Goal: Answer question/provide support: Share knowledge or assist other users

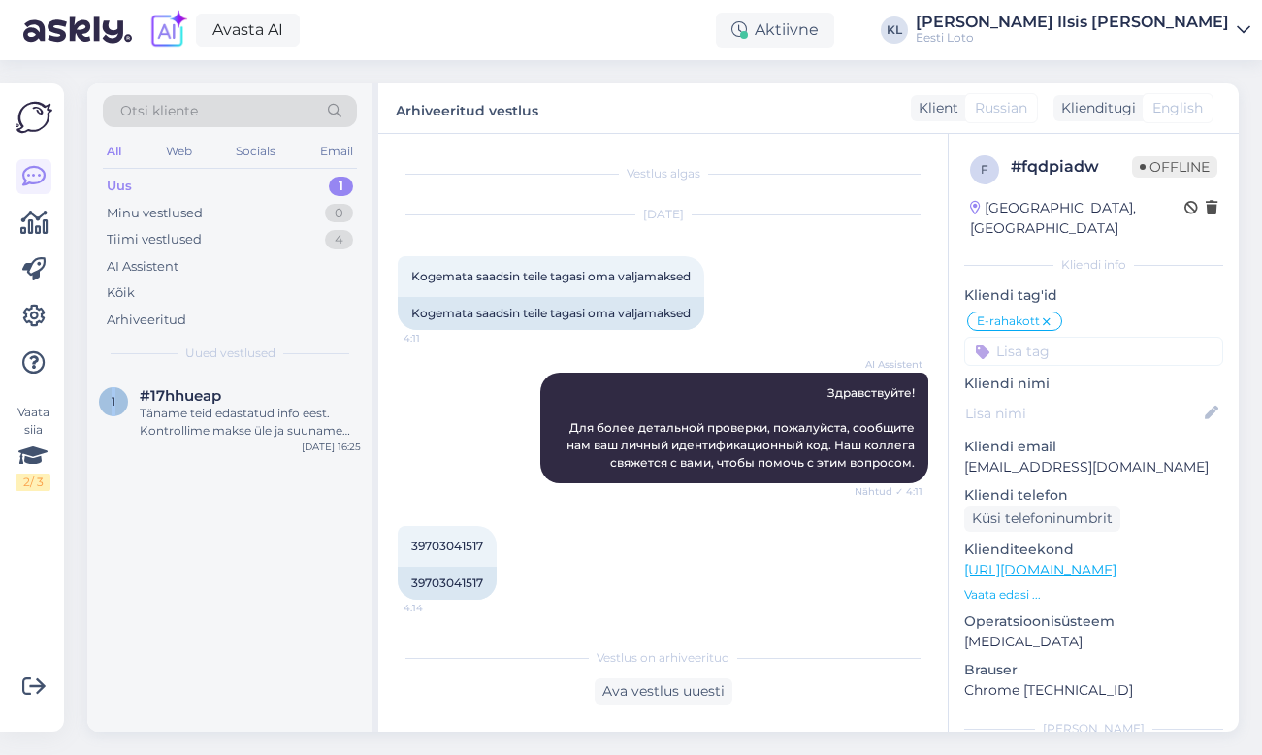
click at [124, 188] on div "Uus" at bounding box center [119, 186] width 25 height 19
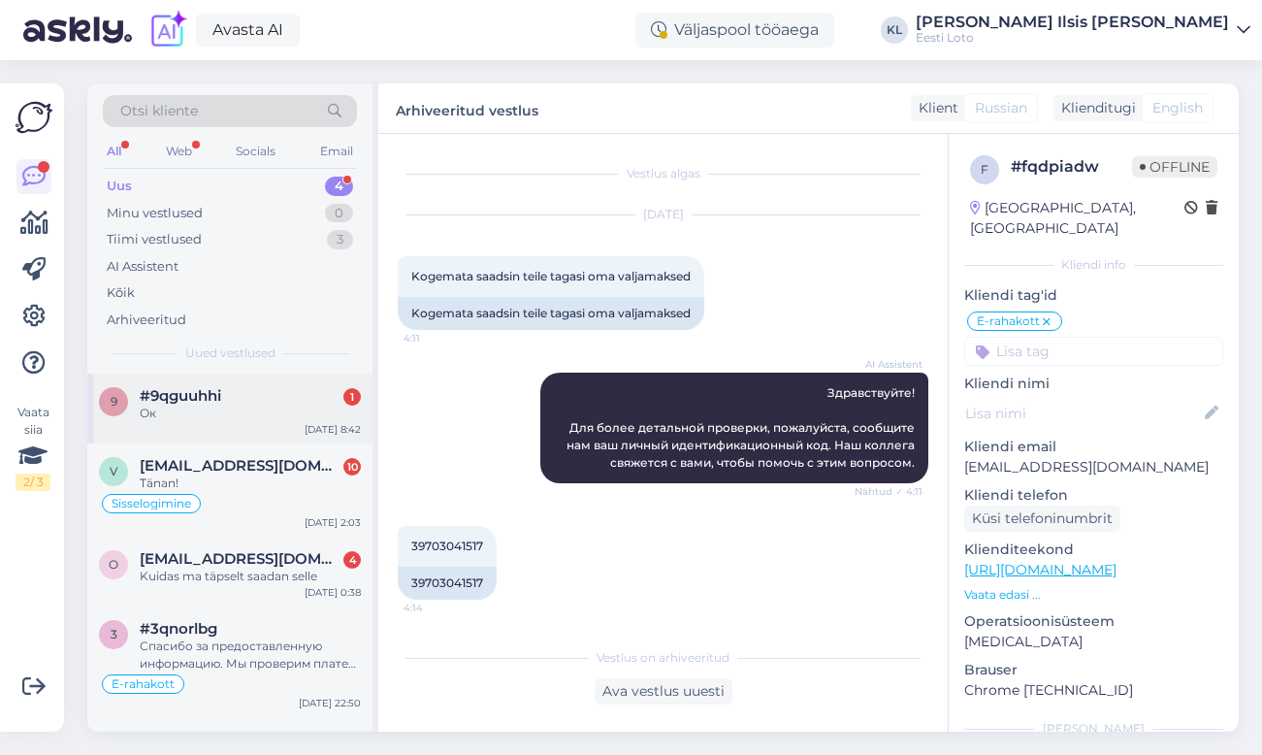
click at [213, 401] on span "#9qguuhhi" at bounding box center [180, 395] width 81 height 17
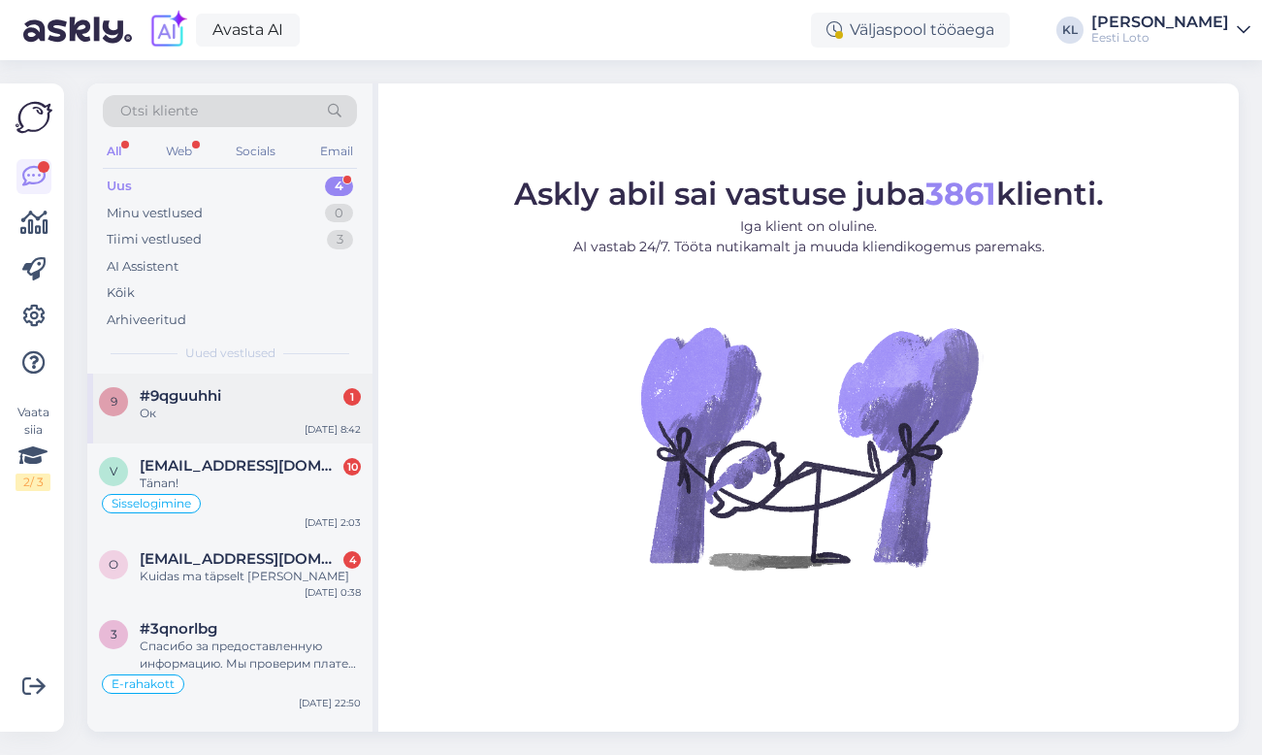
click at [226, 414] on div "Ок" at bounding box center [250, 412] width 221 height 17
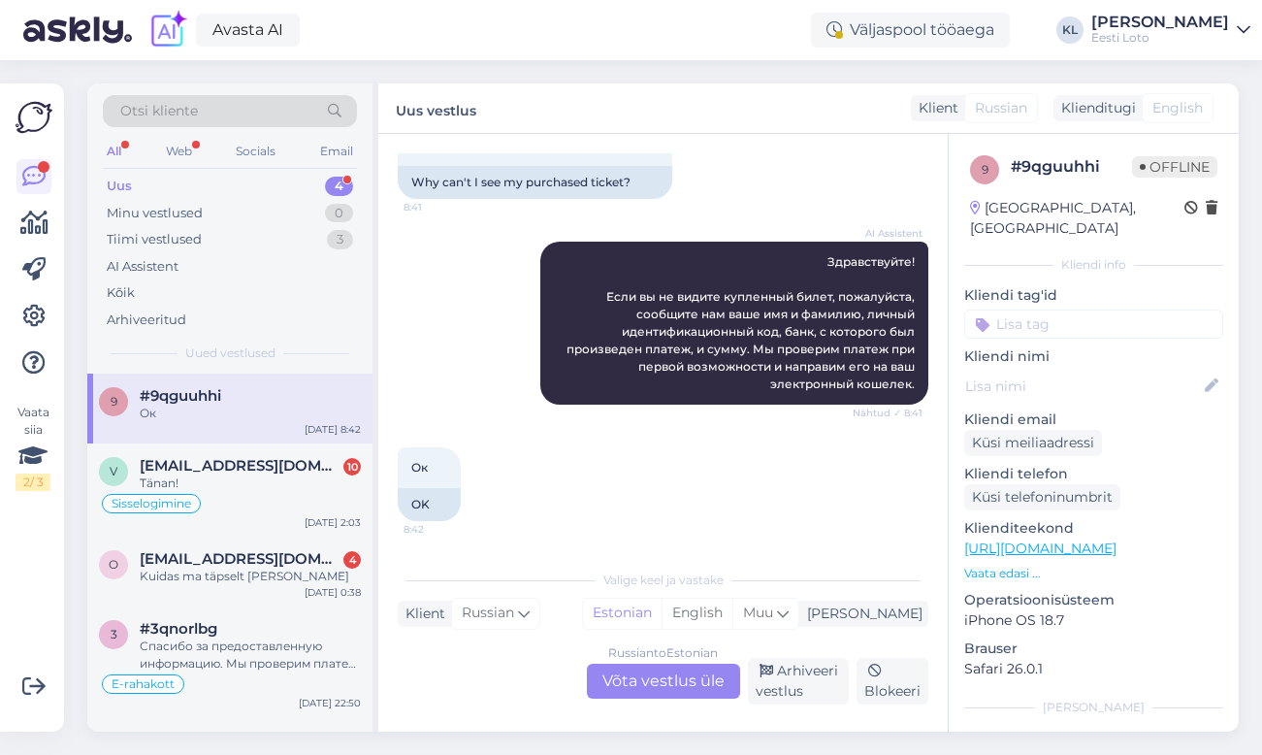
scroll to position [746, 0]
click at [228, 464] on span "[EMAIL_ADDRESS][DOMAIN_NAME]" at bounding box center [241, 465] width 202 height 17
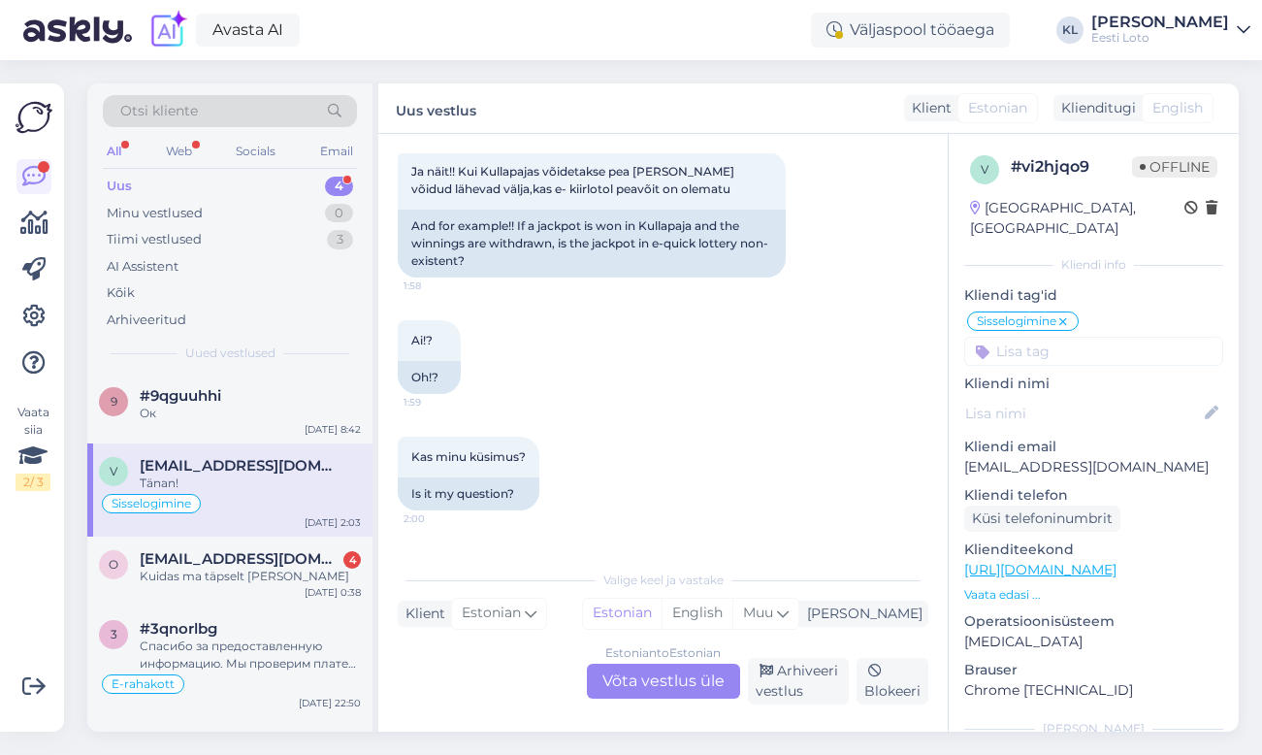
scroll to position [2474, 0]
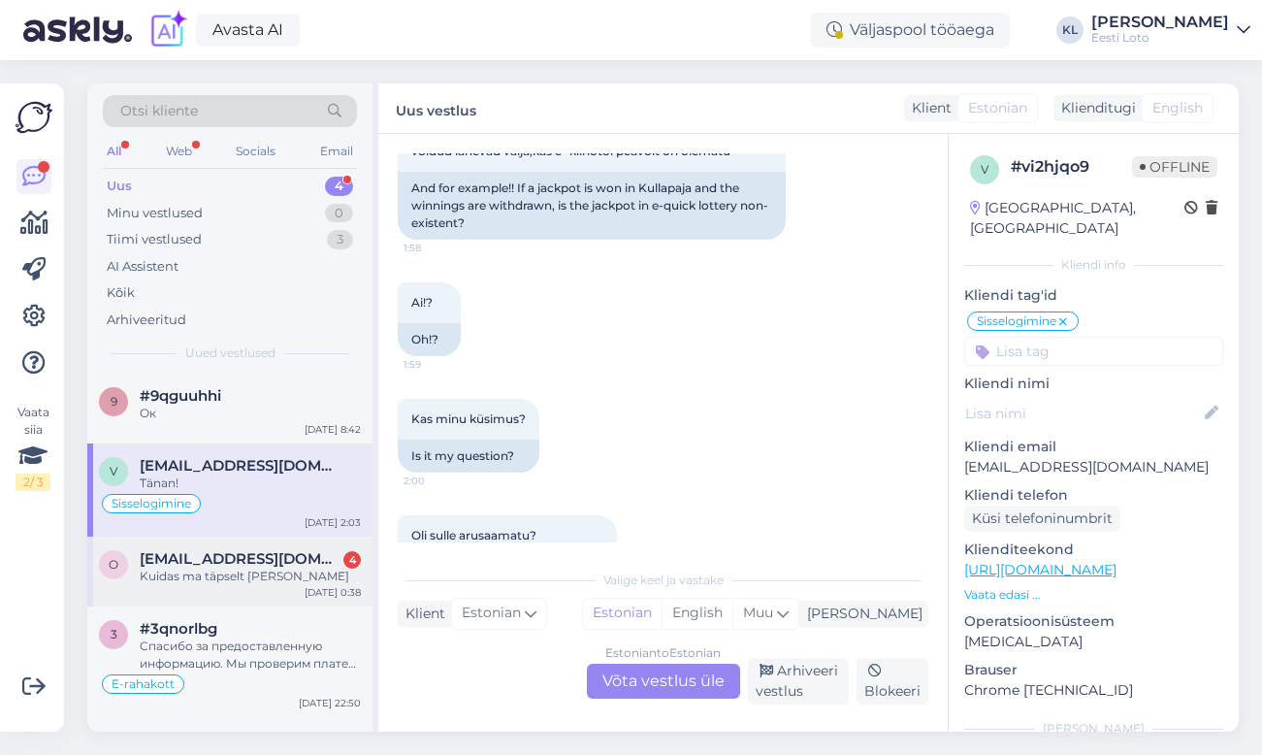
click at [218, 553] on span "[EMAIL_ADDRESS][DOMAIN_NAME]" at bounding box center [241, 558] width 202 height 17
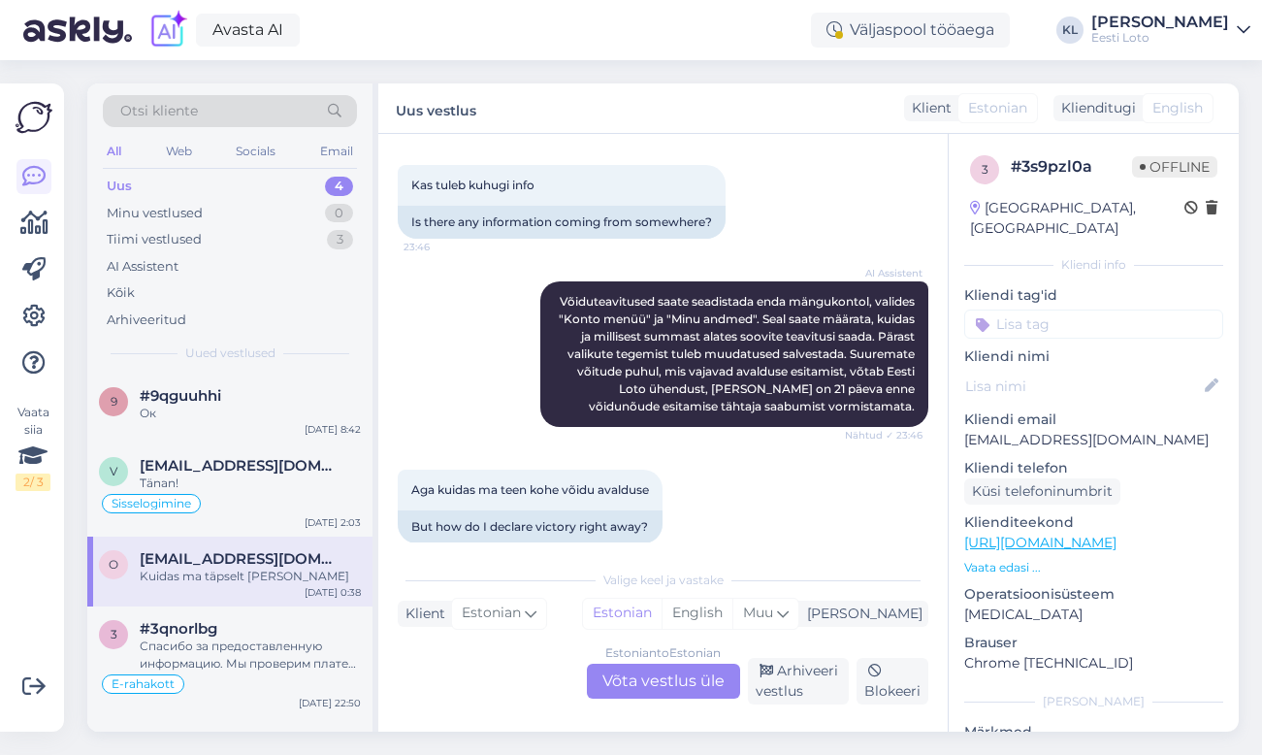
scroll to position [1090, 0]
click at [207, 643] on div "Спасибо за предоставленную информацию. Мы проверим платеж при первой возможност…" at bounding box center [250, 654] width 221 height 35
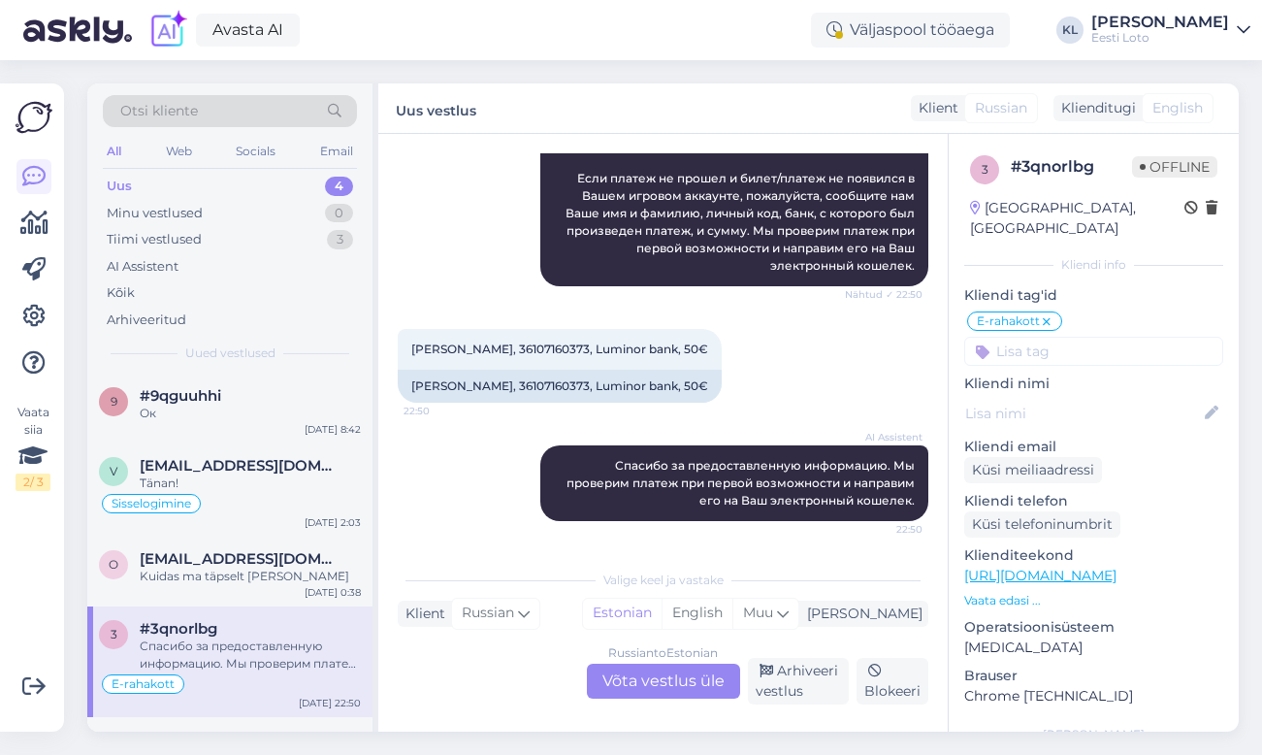
scroll to position [2526, 0]
click at [711, 32] on div "Avasta AI Väljaspool tööaega KL [PERSON_NAME] Eesti Loto" at bounding box center [631, 30] width 1262 height 60
click at [659, 678] on div "Russian to Estonian Võta vestlus üle" at bounding box center [663, 680] width 153 height 35
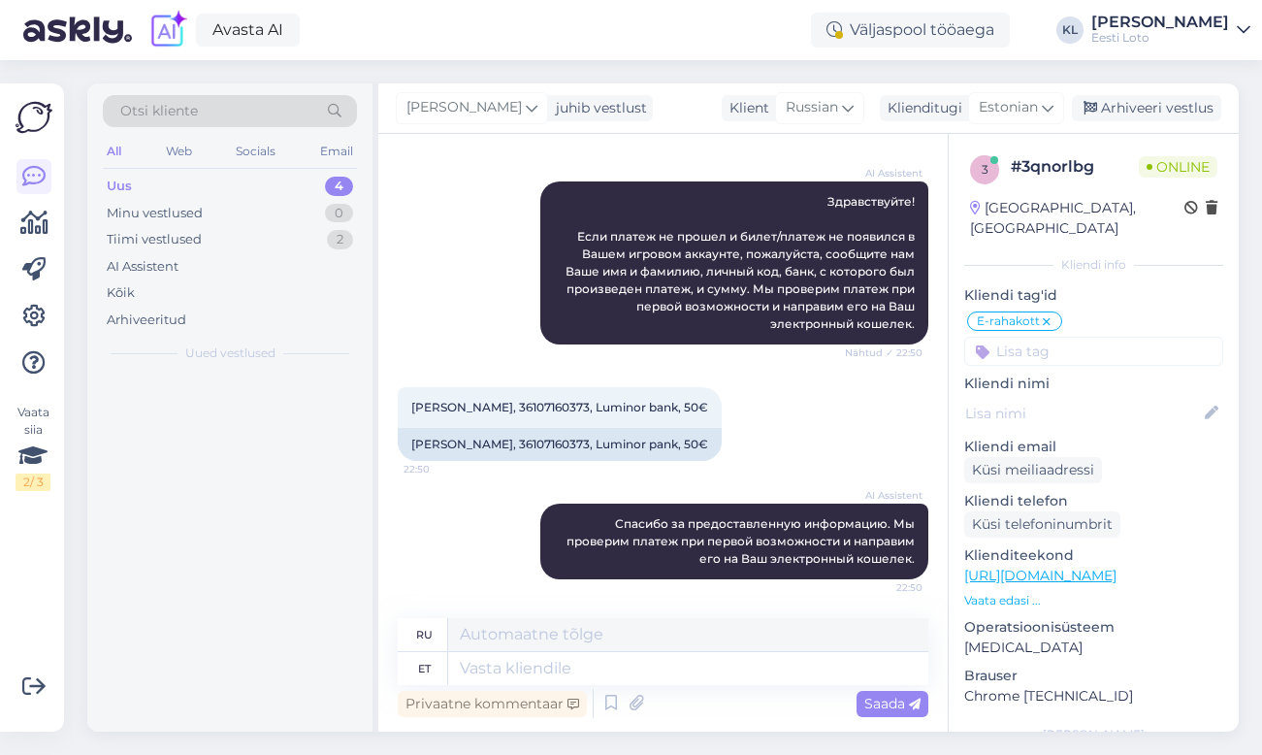
scroll to position [2468, 0]
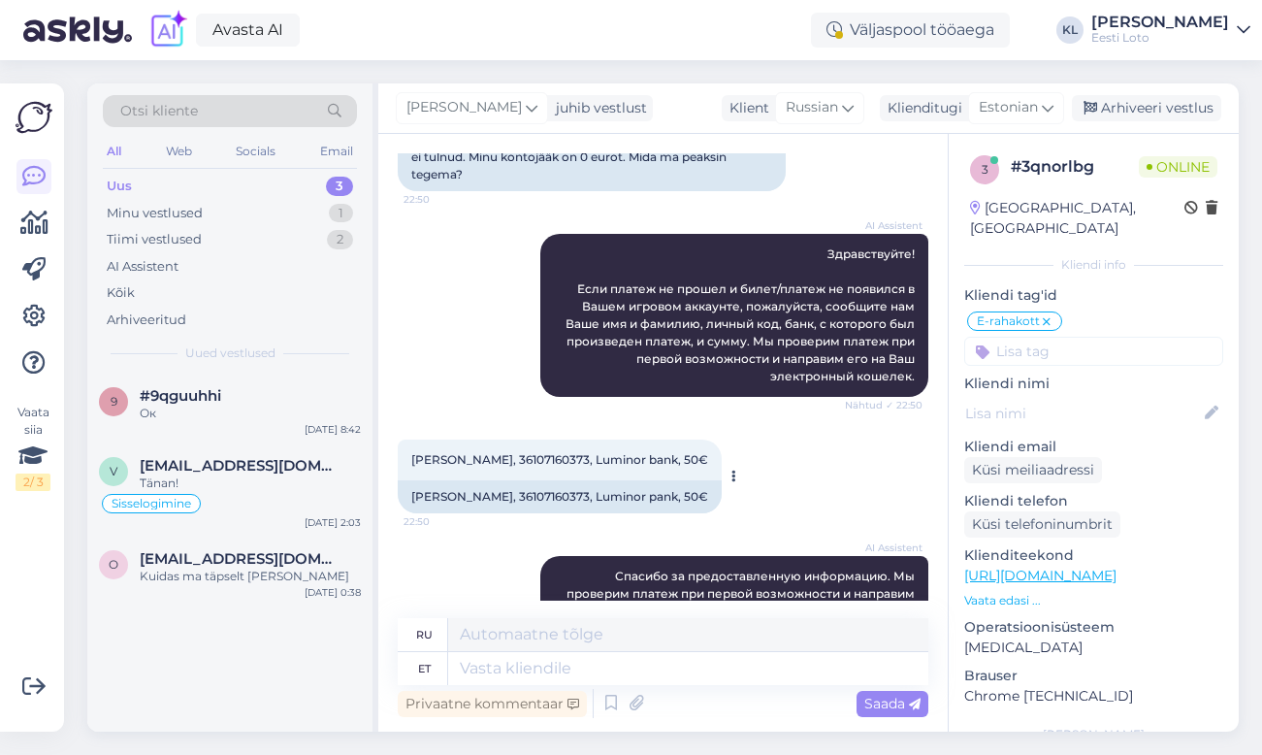
click at [563, 458] on span "[PERSON_NAME], 36107160373, Luminor bank, 50€" at bounding box center [559, 459] width 297 height 15
copy span "36107160373"
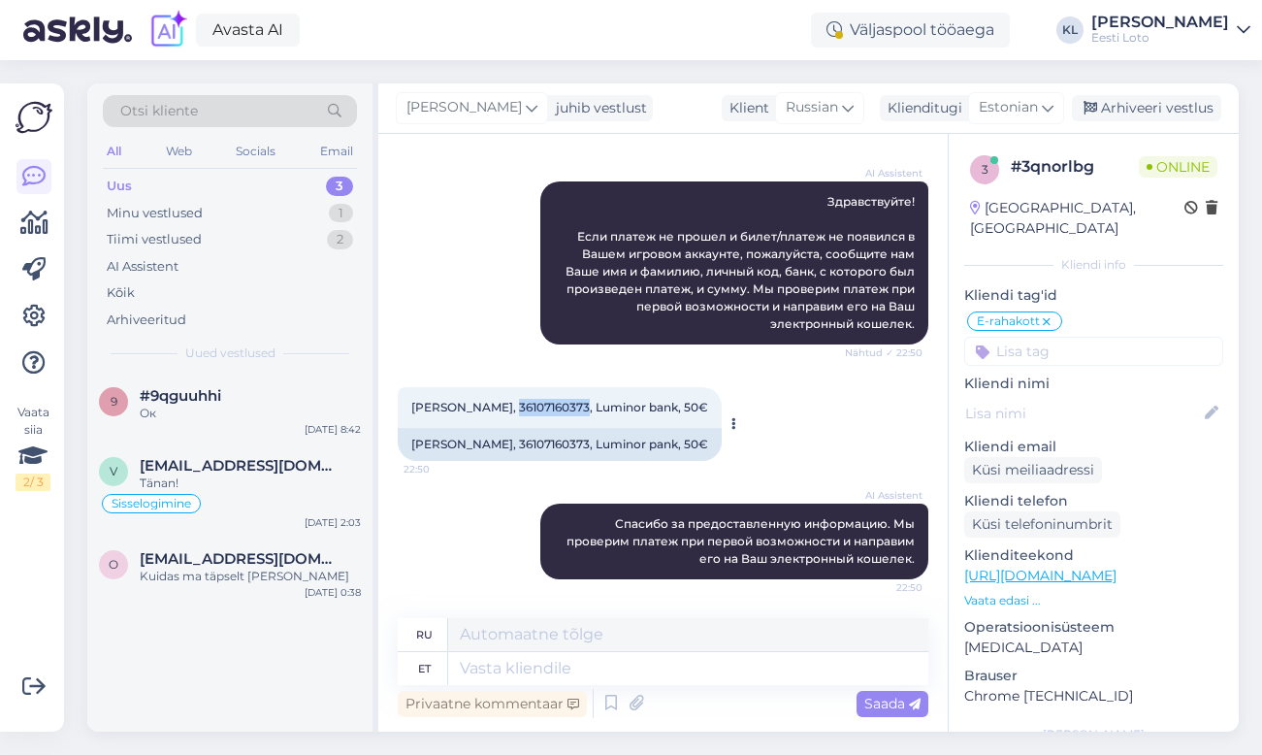
scroll to position [2521, 0]
click at [522, 671] on textarea at bounding box center [688, 668] width 480 height 33
paste textarea "Kahjuks Teie makse ebaõnnestus tehnilise [PERSON_NAME] tõttu. Kontrollisime mak…"
type textarea "Kahjuks Teie makse ebaõnnestus tehnilise [PERSON_NAME] tõttu. Kontrollisime mak…"
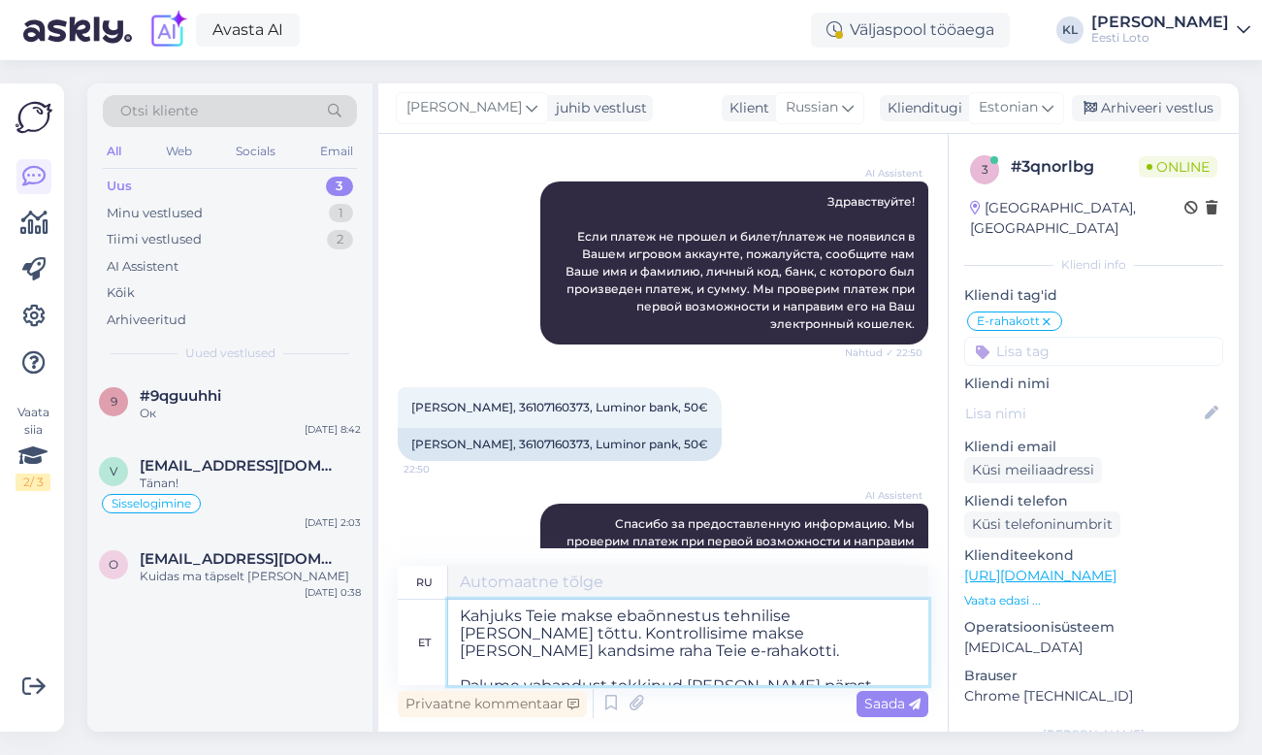
type textarea "К сожалению, ваш платёж не прошёл из-за технической ошибки. Мы проверили платёж…"
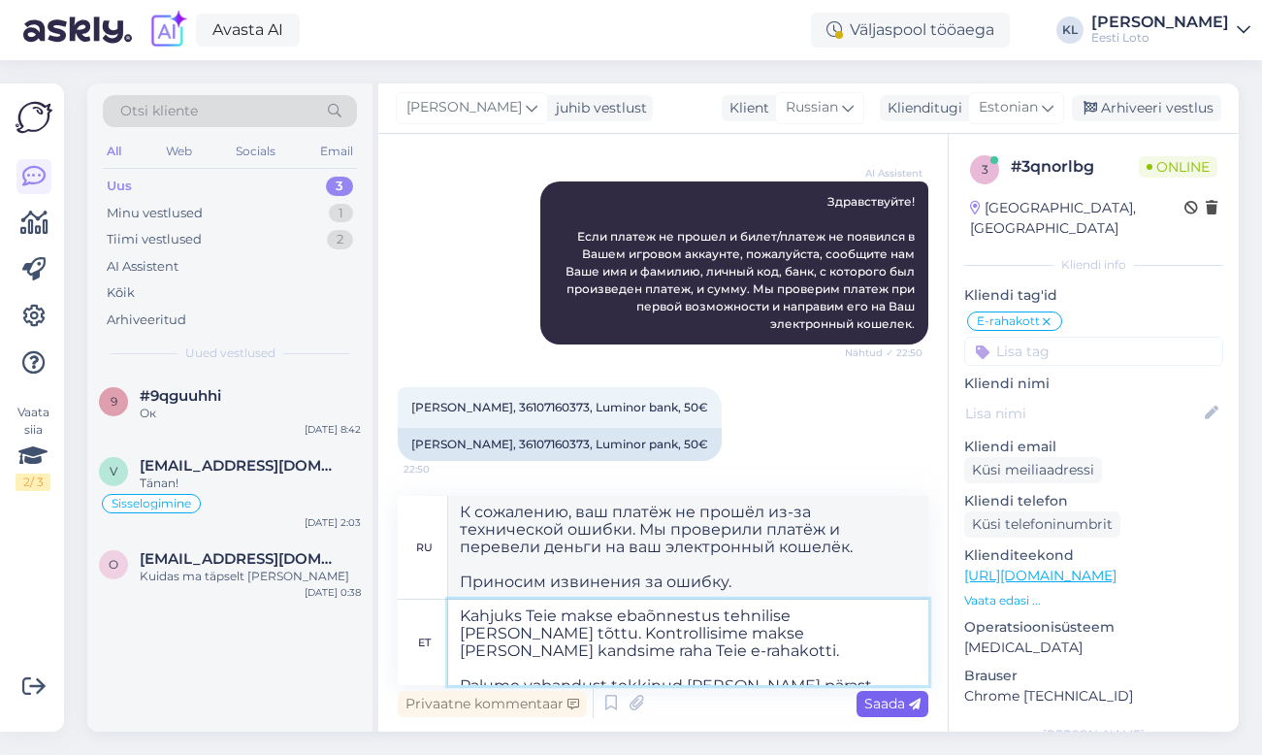
type textarea "Kahjuks Teie makse ebaõnnestus tehnilise [PERSON_NAME] tõttu. Kontrollisime mak…"
click at [880, 707] on span "Saada" at bounding box center [892, 702] width 56 height 17
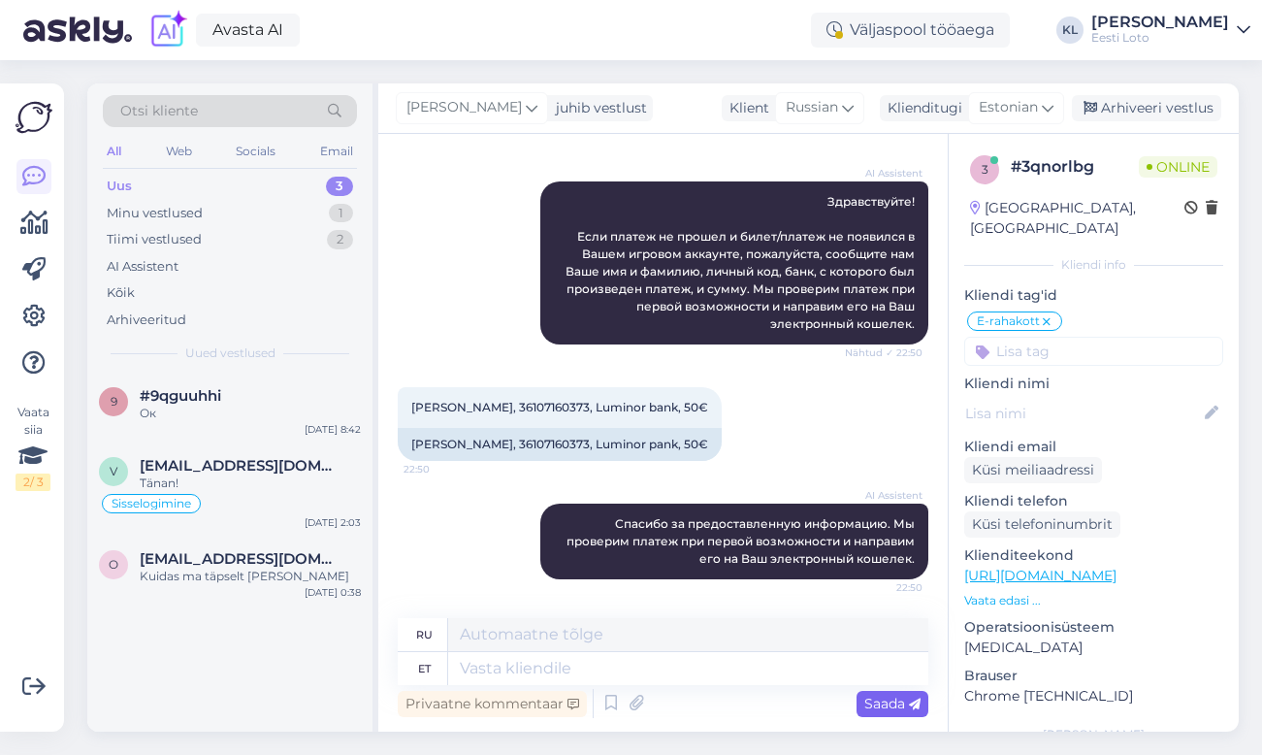
scroll to position [2800, 0]
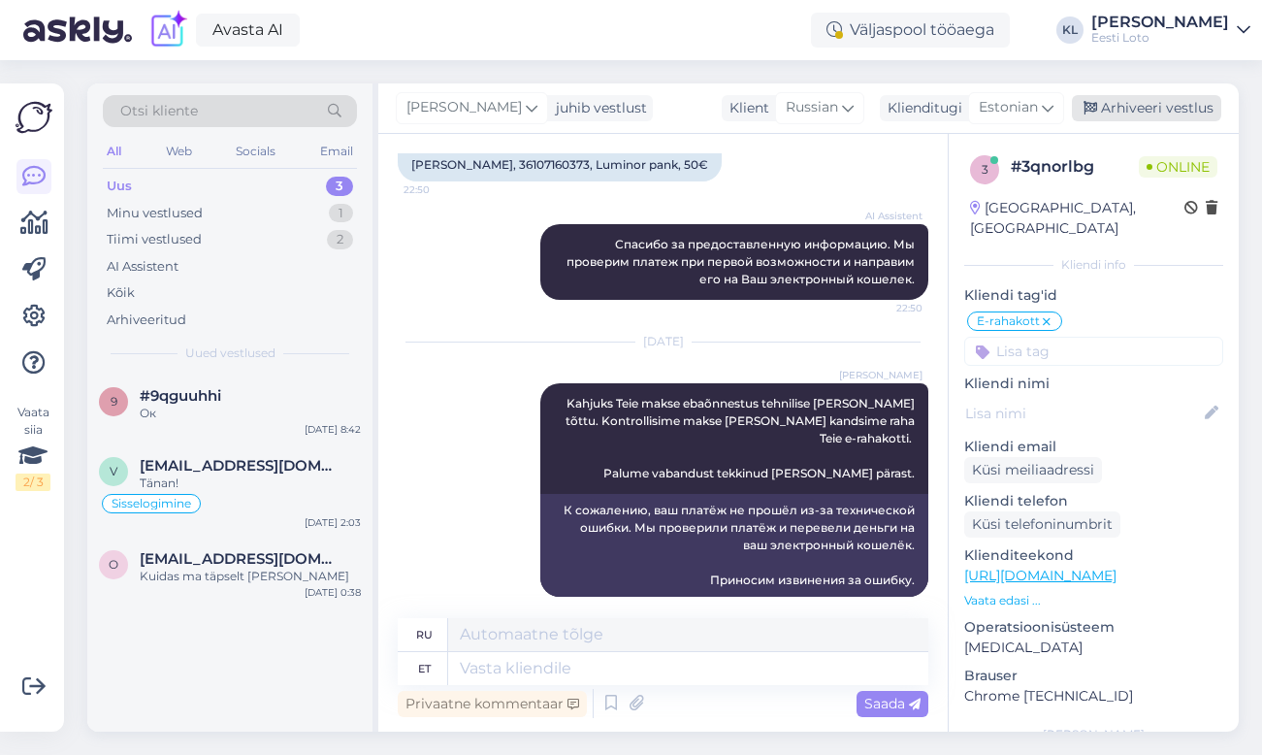
click at [1151, 110] on div "Arhiveeri vestlus" at bounding box center [1146, 108] width 149 height 26
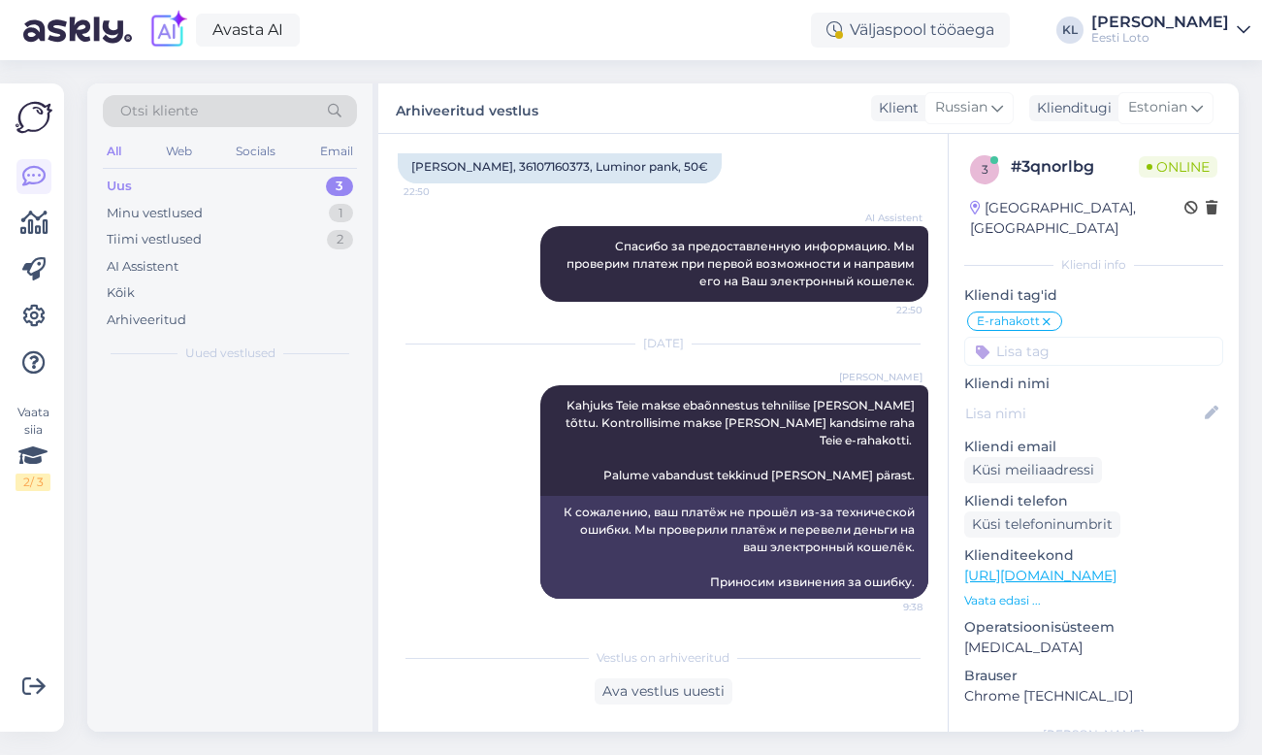
scroll to position [2781, 0]
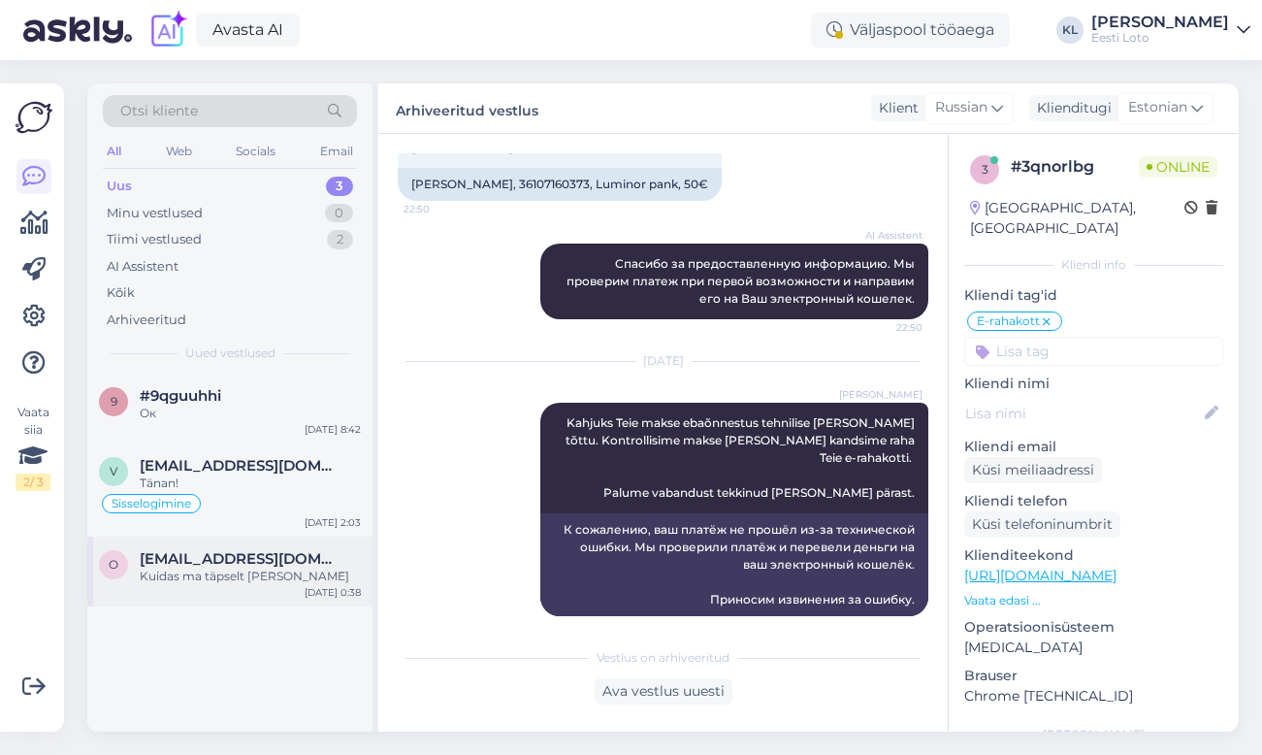
click at [200, 563] on span "[EMAIL_ADDRESS][DOMAIN_NAME]" at bounding box center [241, 558] width 202 height 17
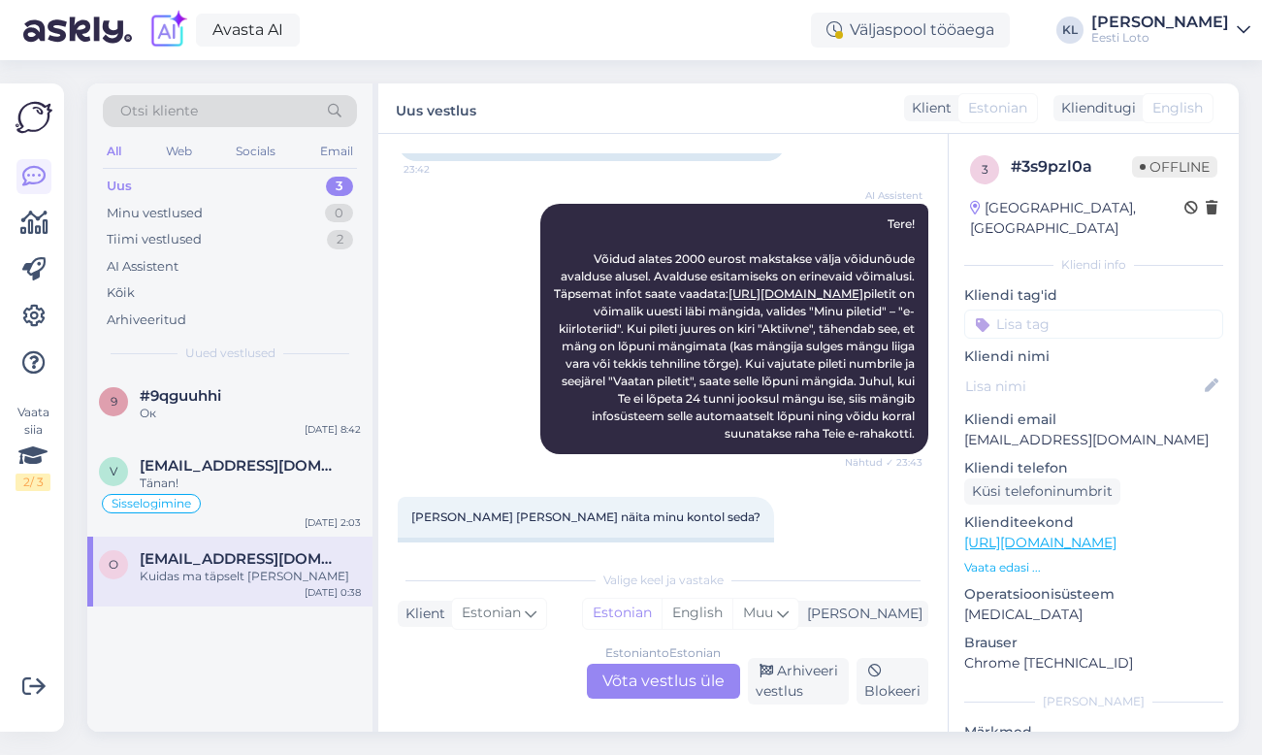
scroll to position [203, 0]
click at [646, 668] on div "Estonian to Estonian Võta vestlus üle" at bounding box center [663, 680] width 153 height 35
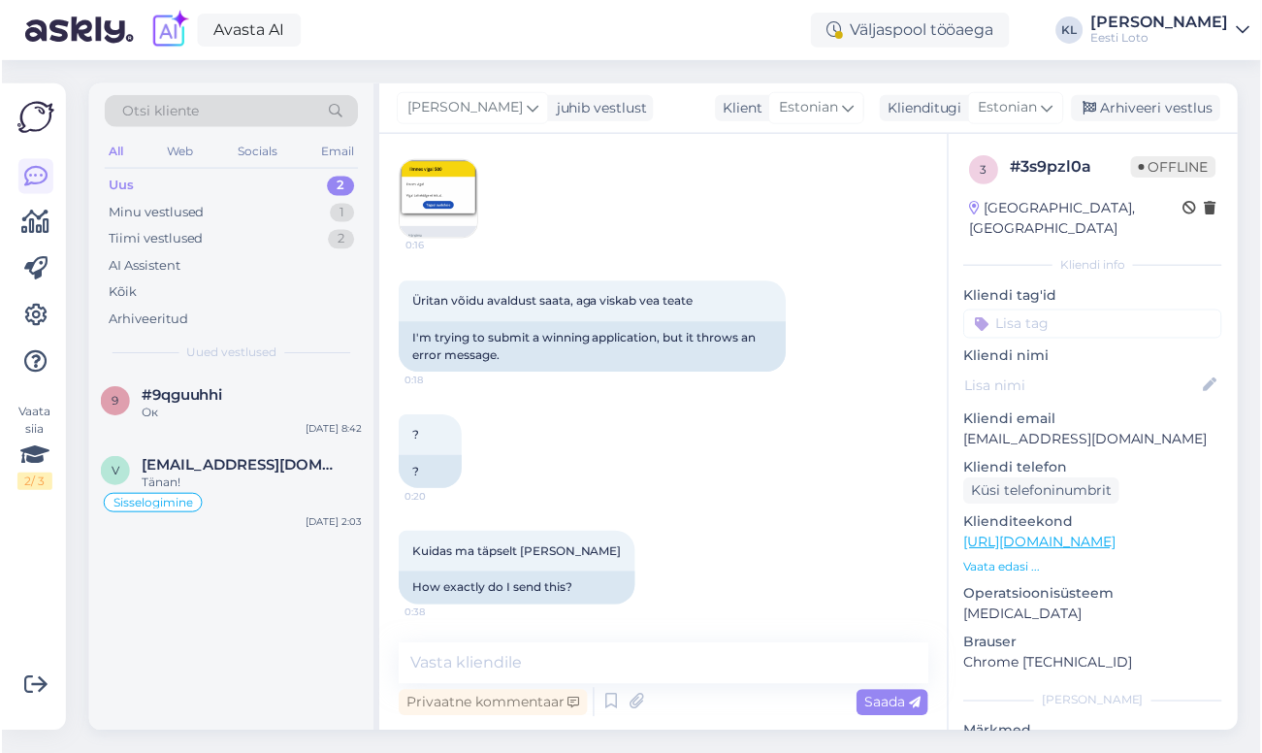
scroll to position [2035, 0]
click at [439, 204] on img at bounding box center [438, 199] width 78 height 78
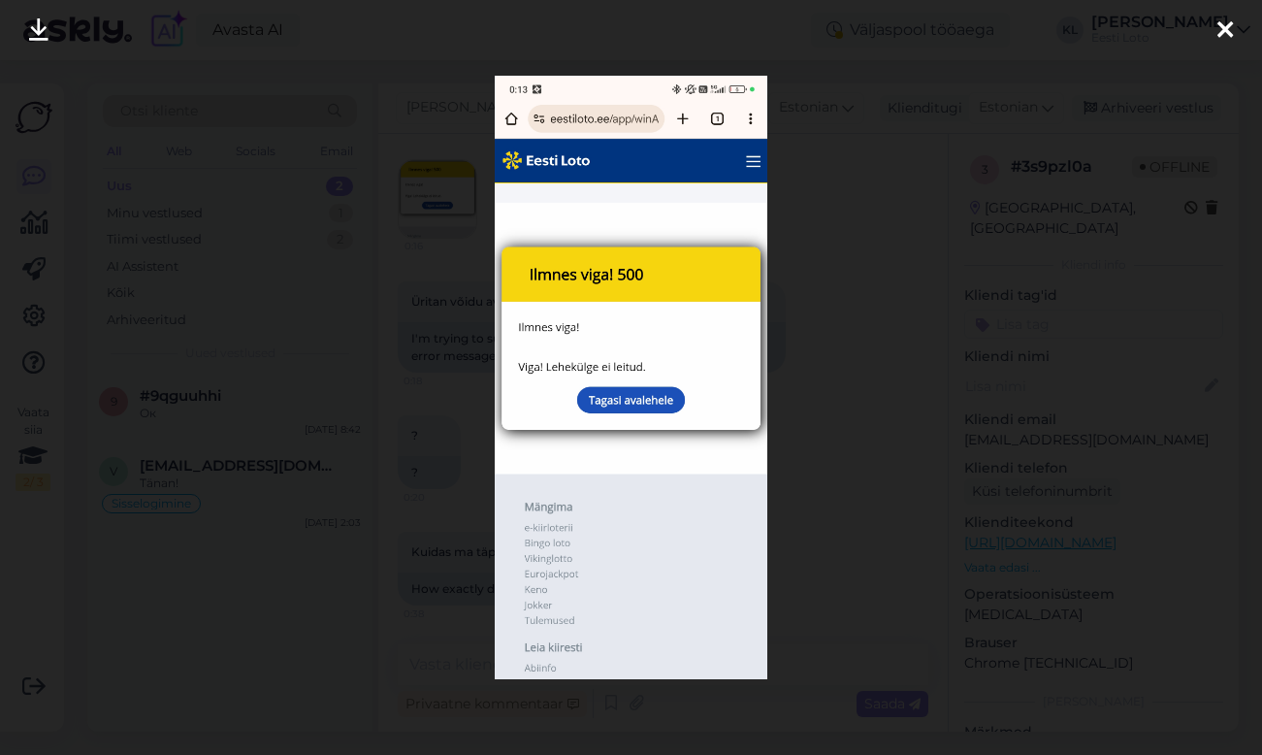
click at [1015, 205] on div at bounding box center [631, 377] width 1262 height 755
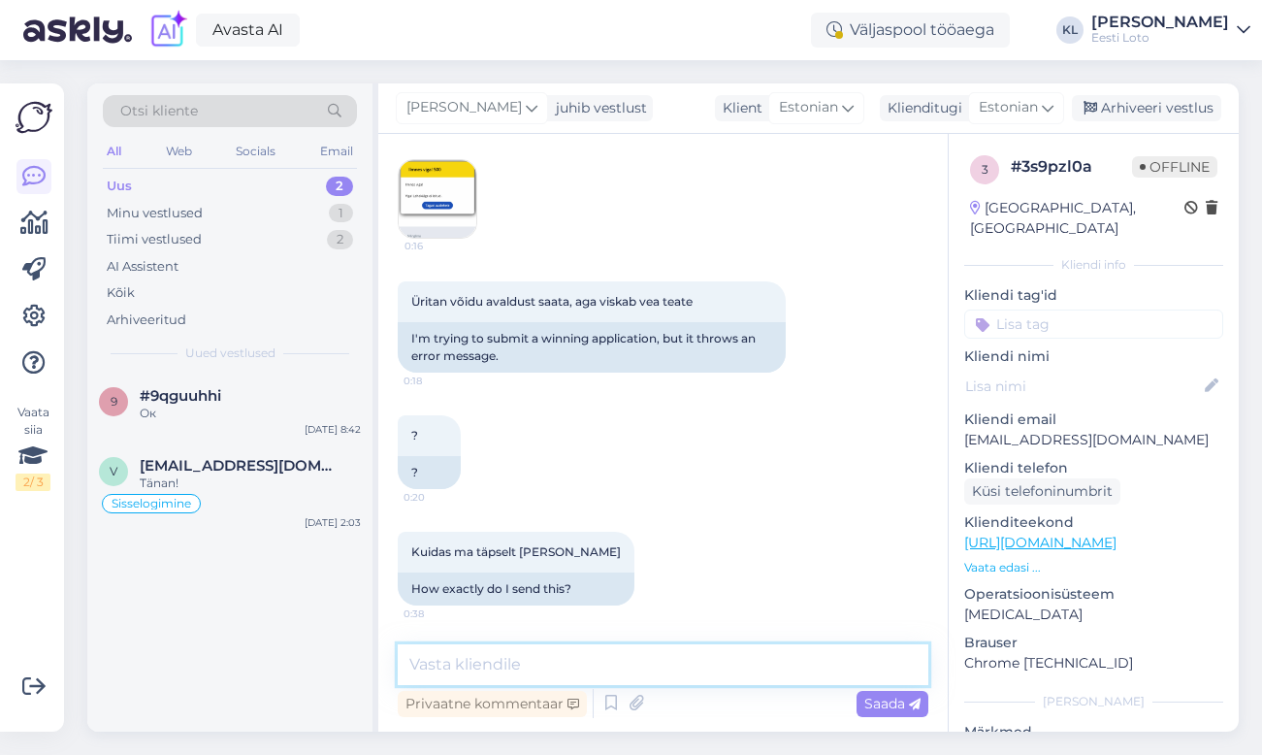
click at [551, 658] on textarea at bounding box center [663, 664] width 531 height 41
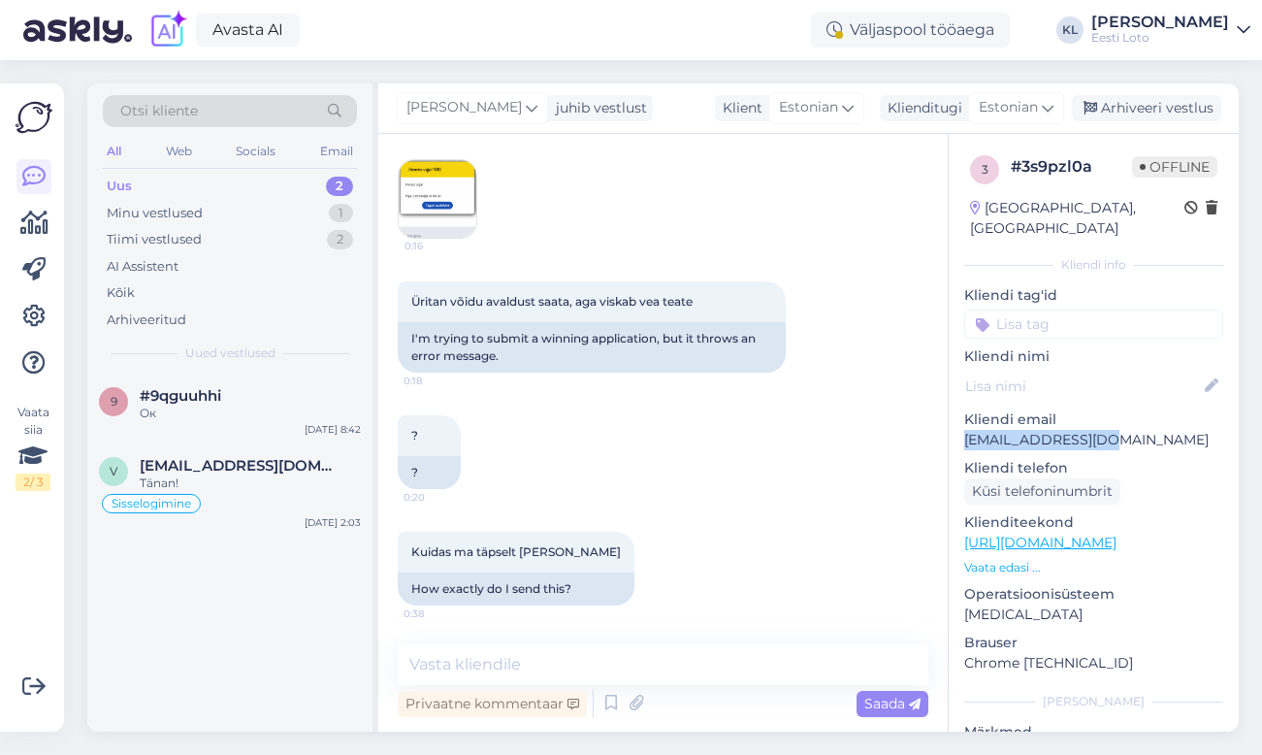
drag, startPoint x: 1117, startPoint y: 422, endPoint x: 956, endPoint y: 427, distance: 161.1
click at [956, 427] on div "3 # 3s9pzl0a Offline [GEOGRAPHIC_DATA], [GEOGRAPHIC_DATA] Kliendi info Kliendi …" at bounding box center [1094, 543] width 290 height 818
copy p "[EMAIL_ADDRESS][DOMAIN_NAME]"
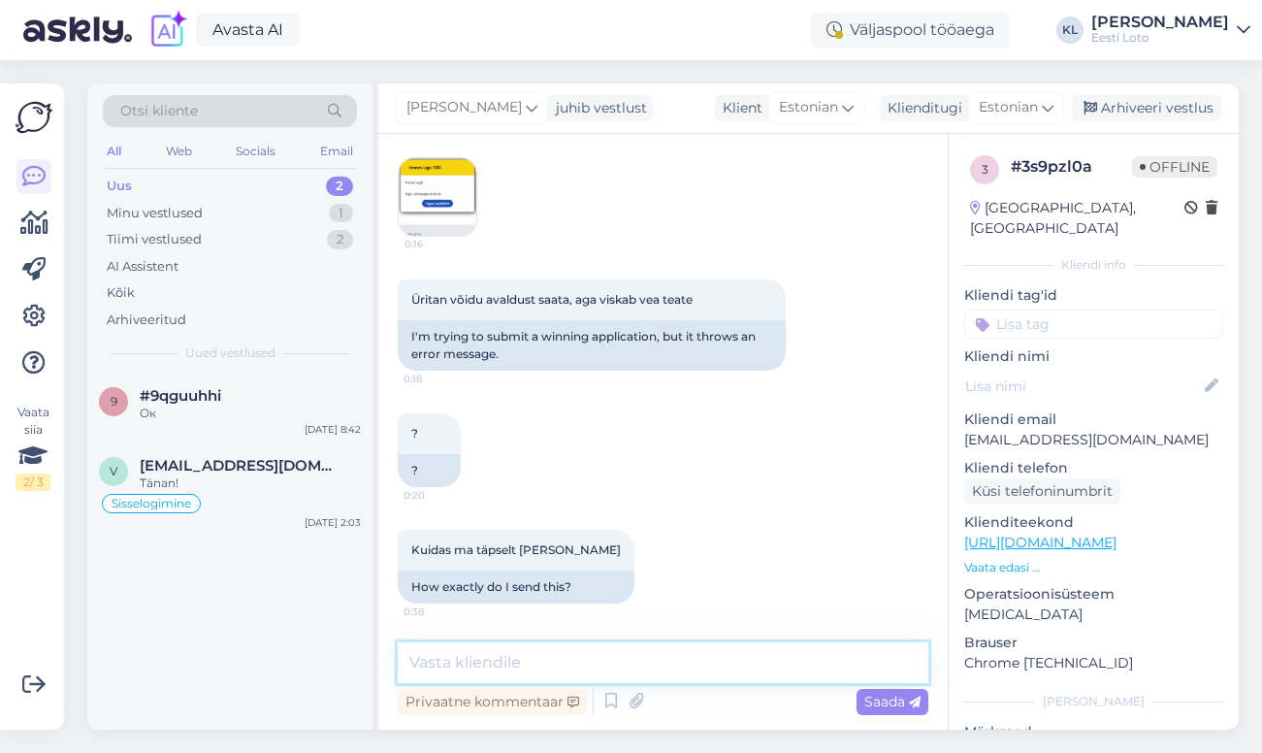
click at [505, 667] on textarea at bounding box center [663, 662] width 531 height 41
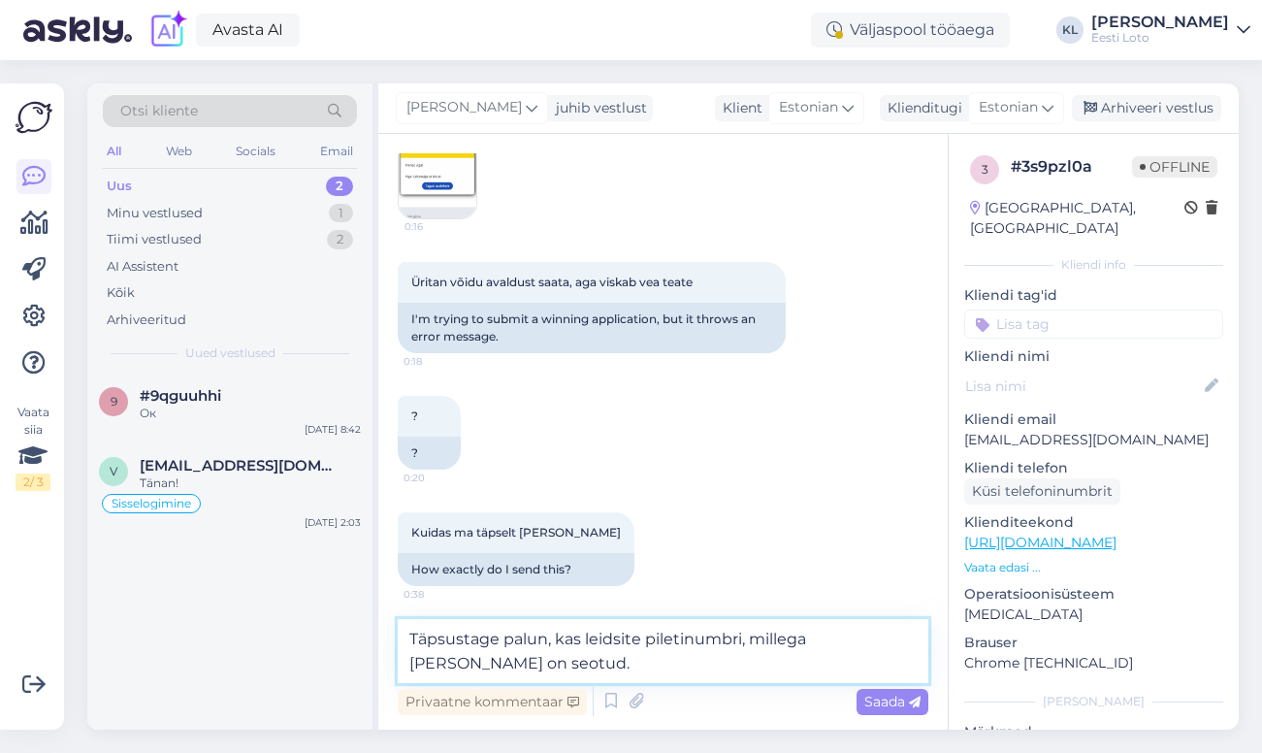
type textarea "Täpsustage palun, kas leidsite piletinumbri, millega [PERSON_NAME] on seotud."
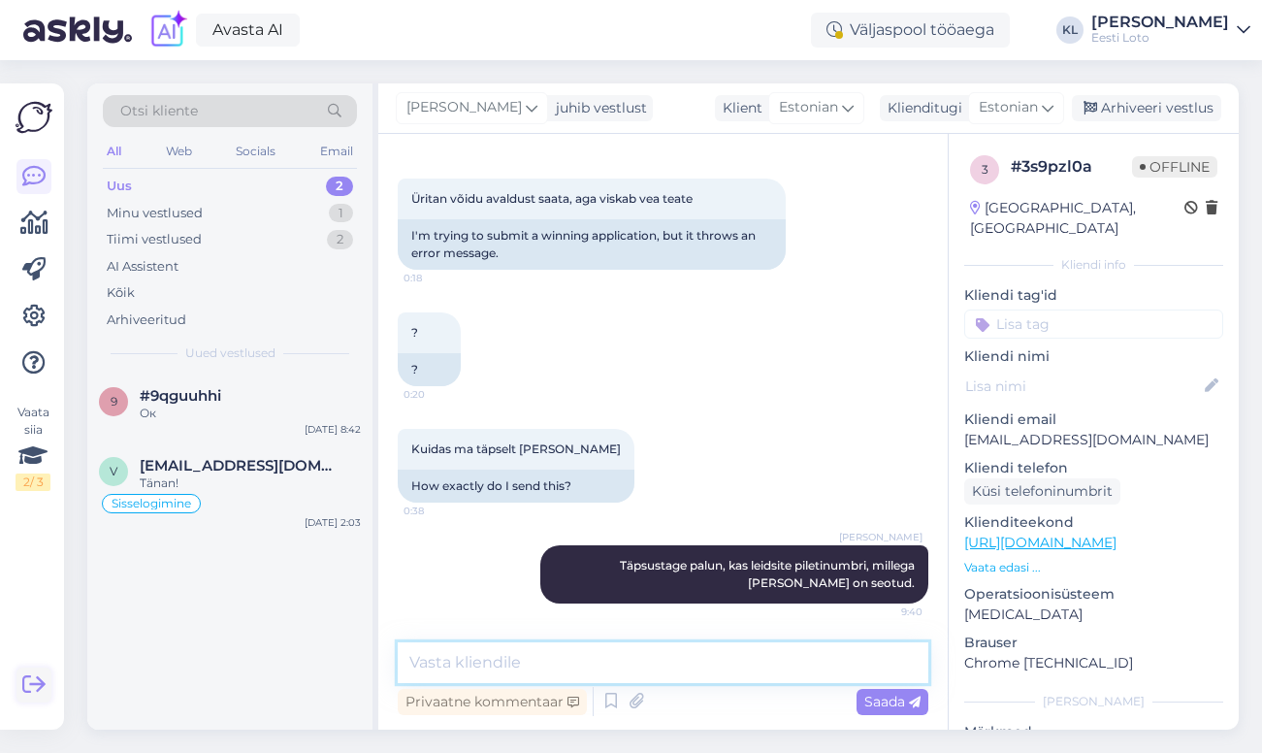
scroll to position [2138, 0]
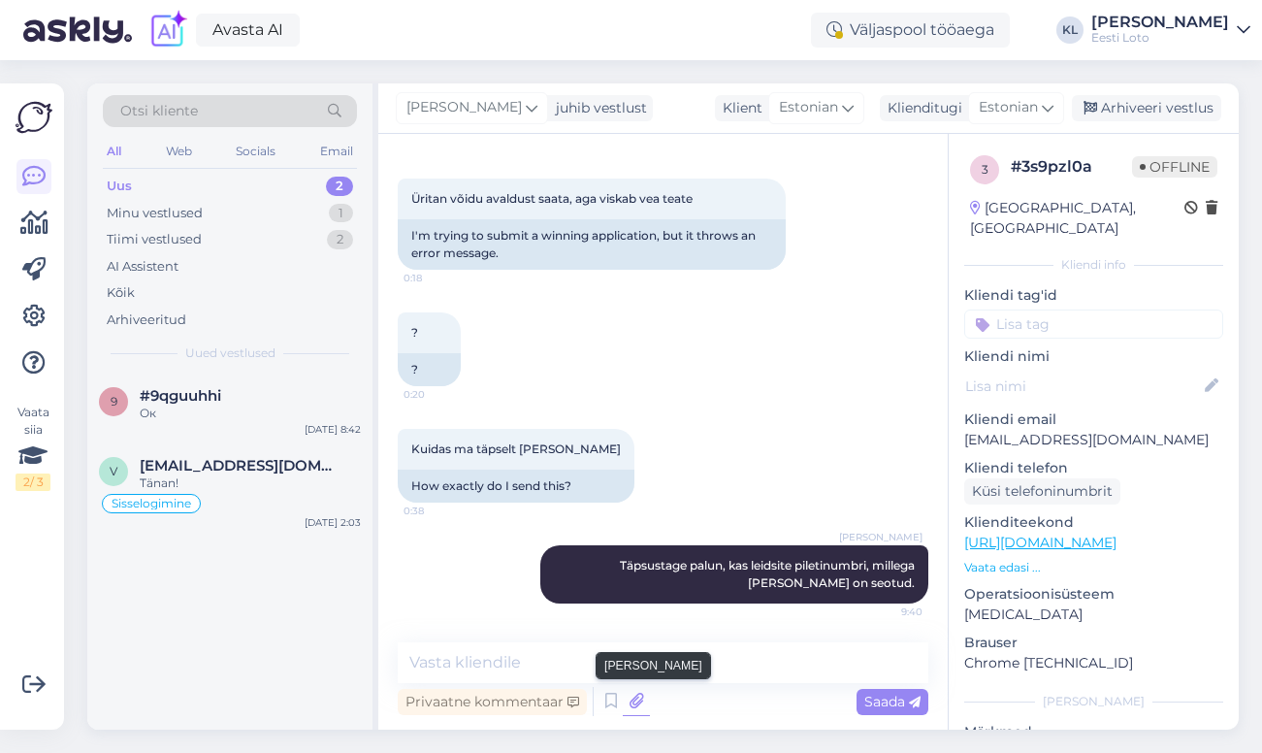
click at [633, 705] on icon at bounding box center [636, 701] width 27 height 29
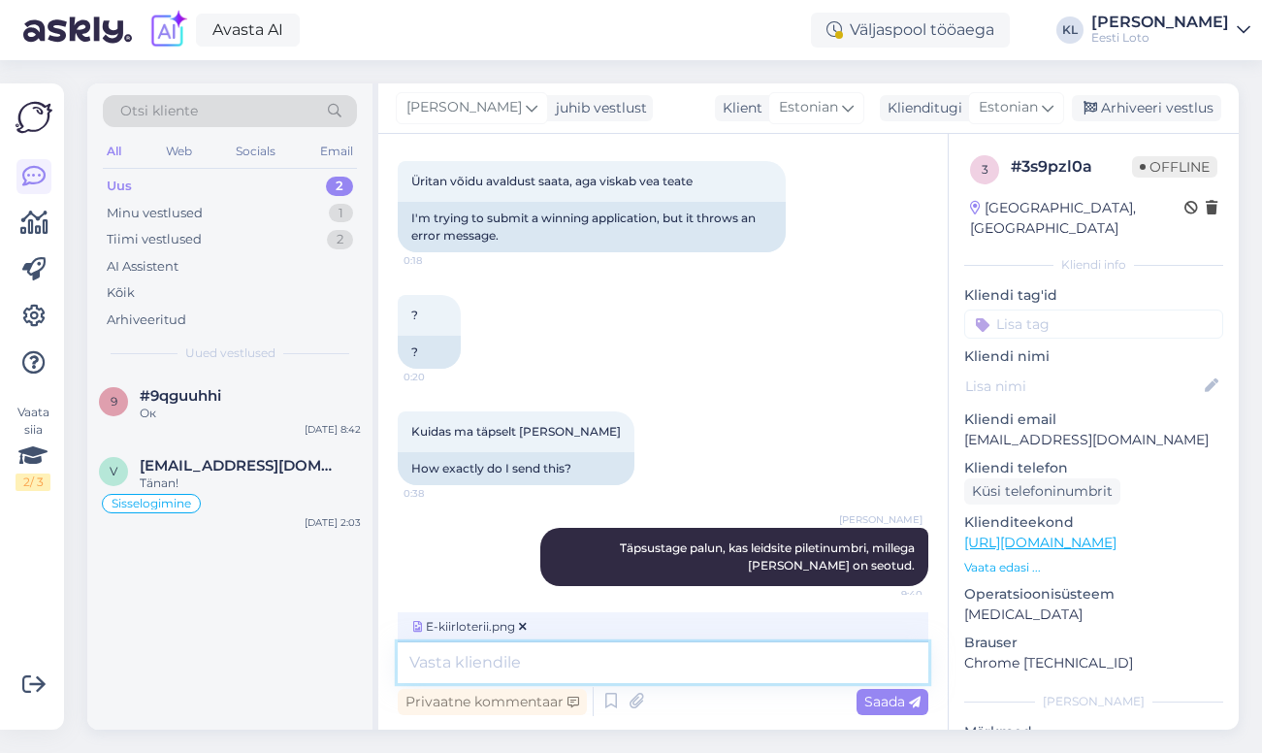
click at [566, 659] on textarea at bounding box center [663, 662] width 531 height 41
type textarea "Näide, kuidas leiate oma võidupileti."
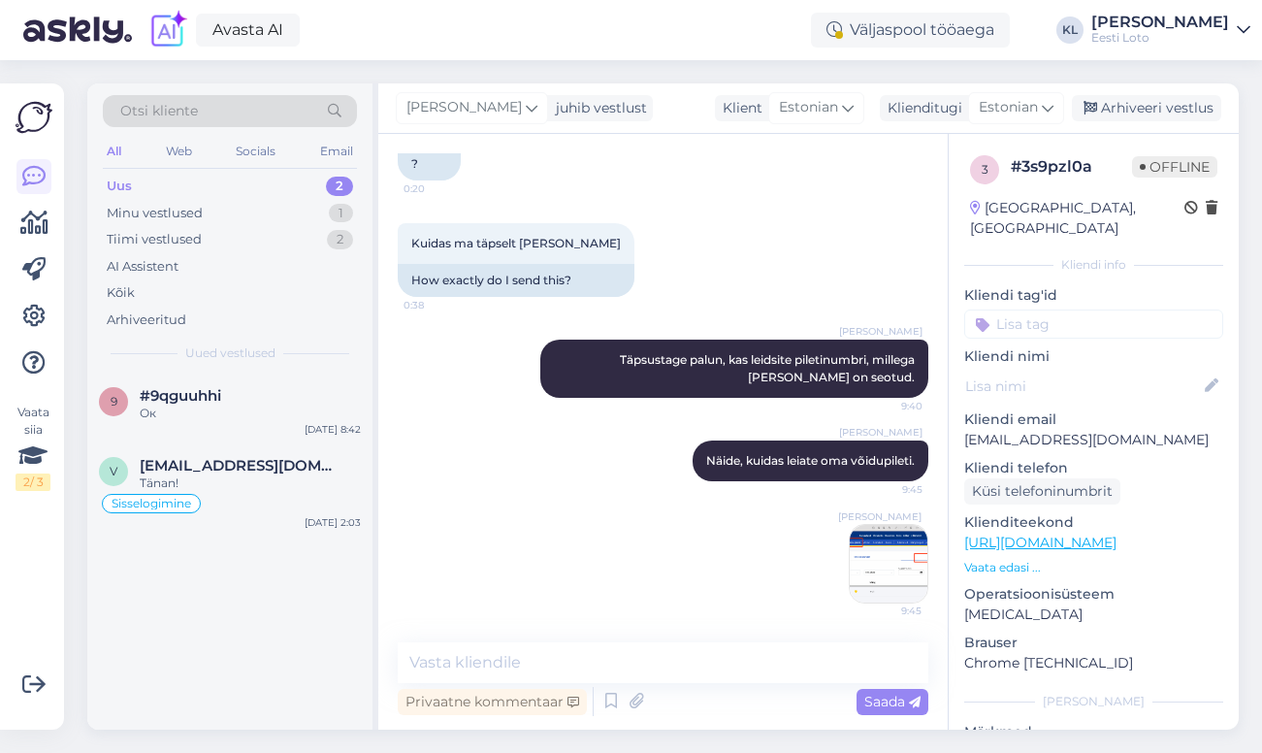
click at [898, 571] on img at bounding box center [889, 564] width 78 height 78
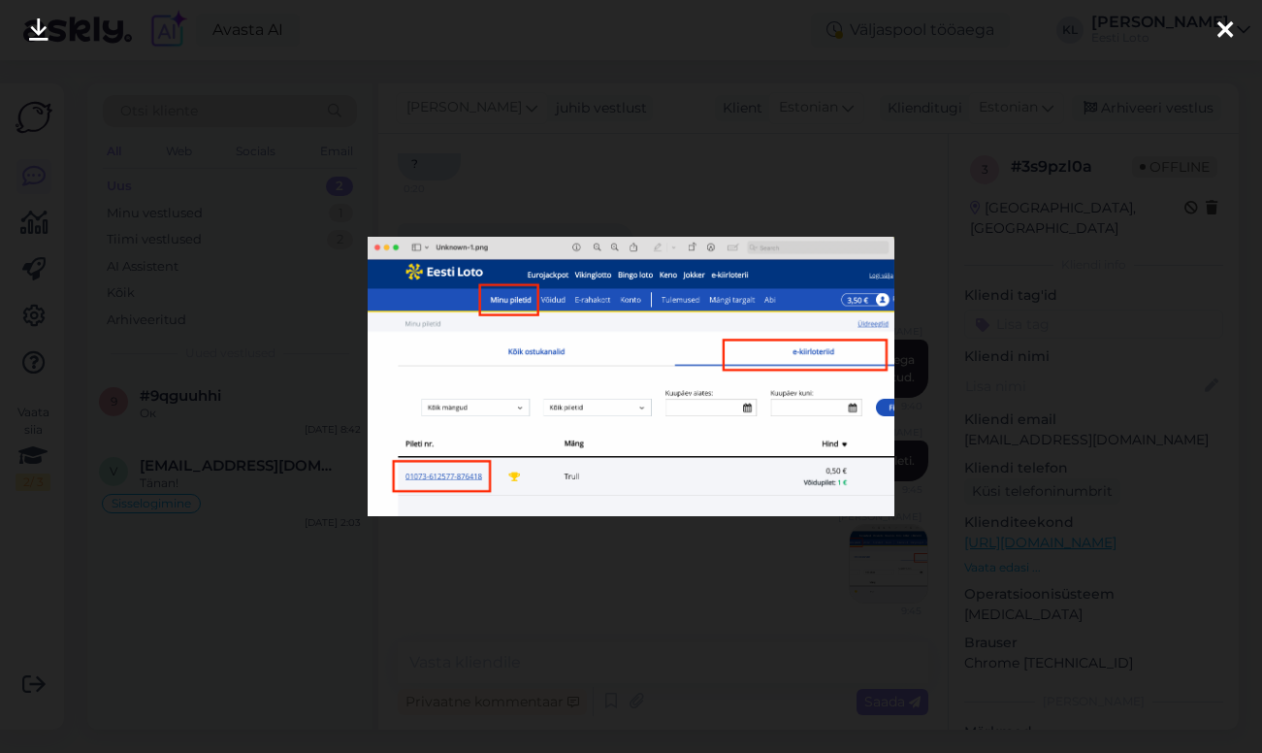
click at [1219, 28] on icon at bounding box center [1225, 30] width 16 height 25
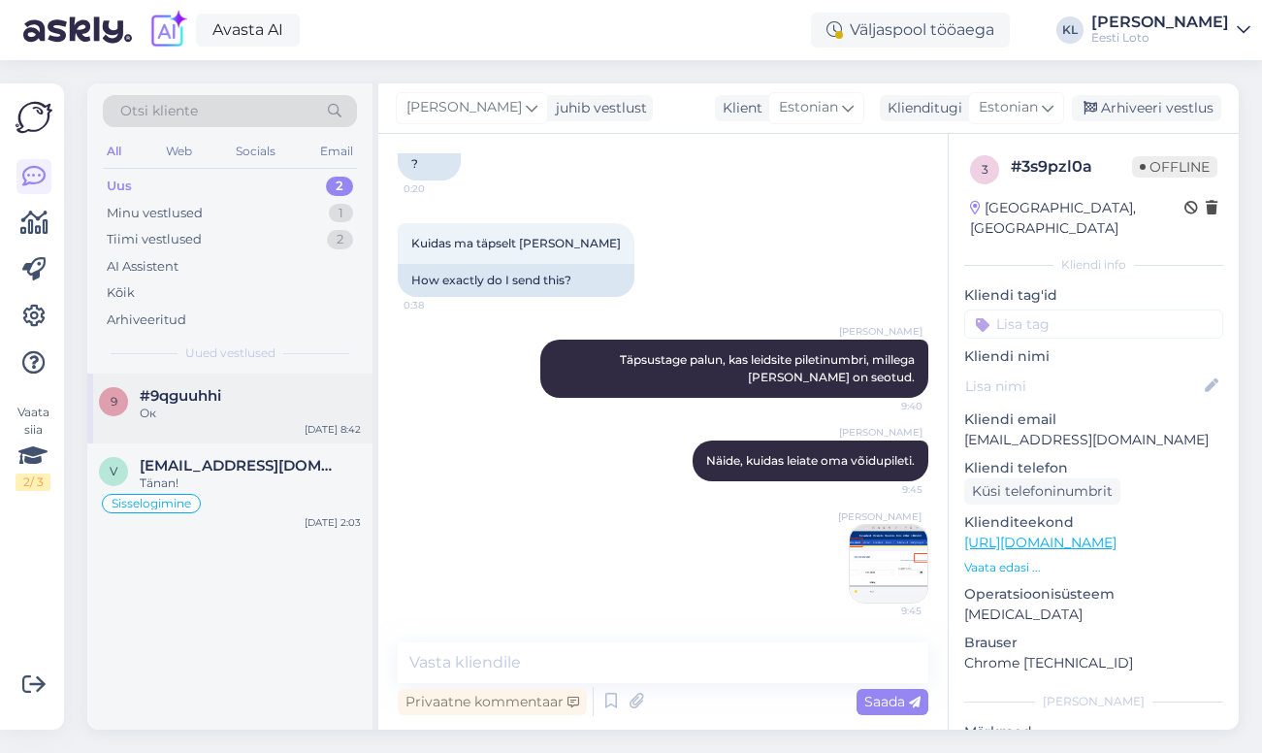
click at [193, 376] on div "9 #9qguuhhi Ок [DATE] 8:42" at bounding box center [229, 408] width 285 height 70
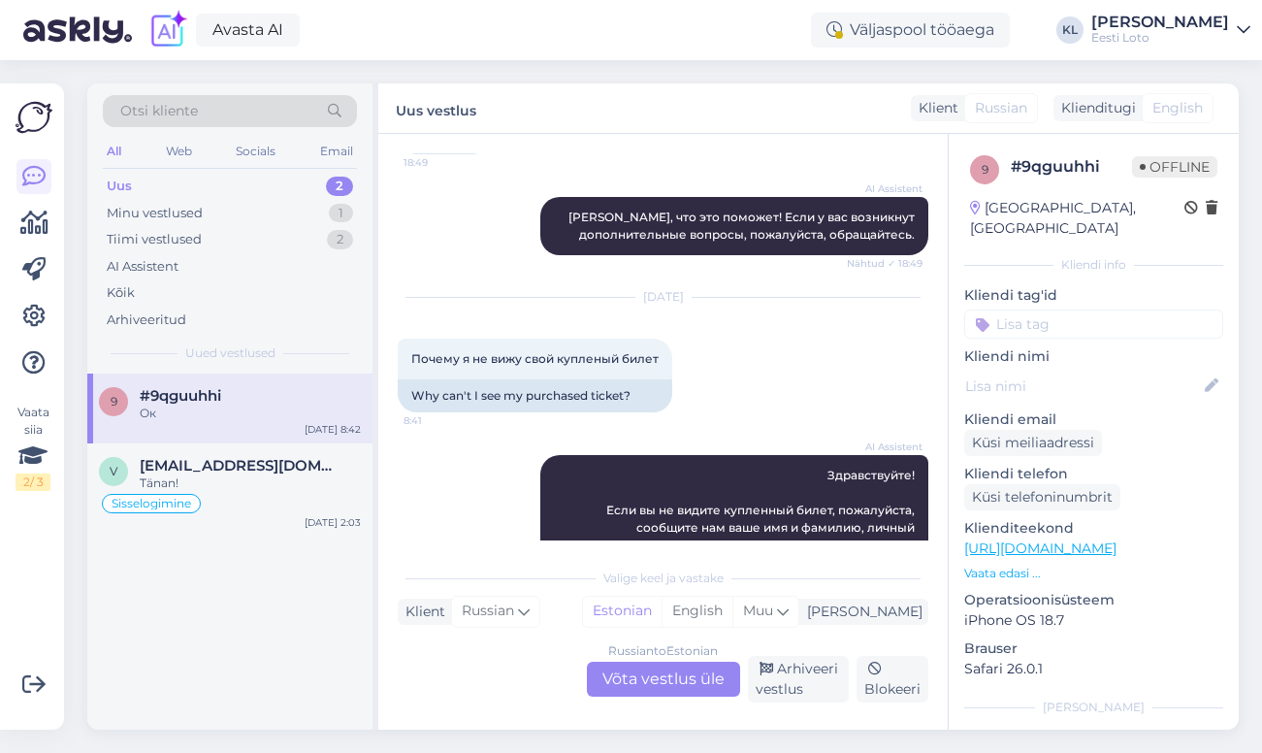
scroll to position [559, 0]
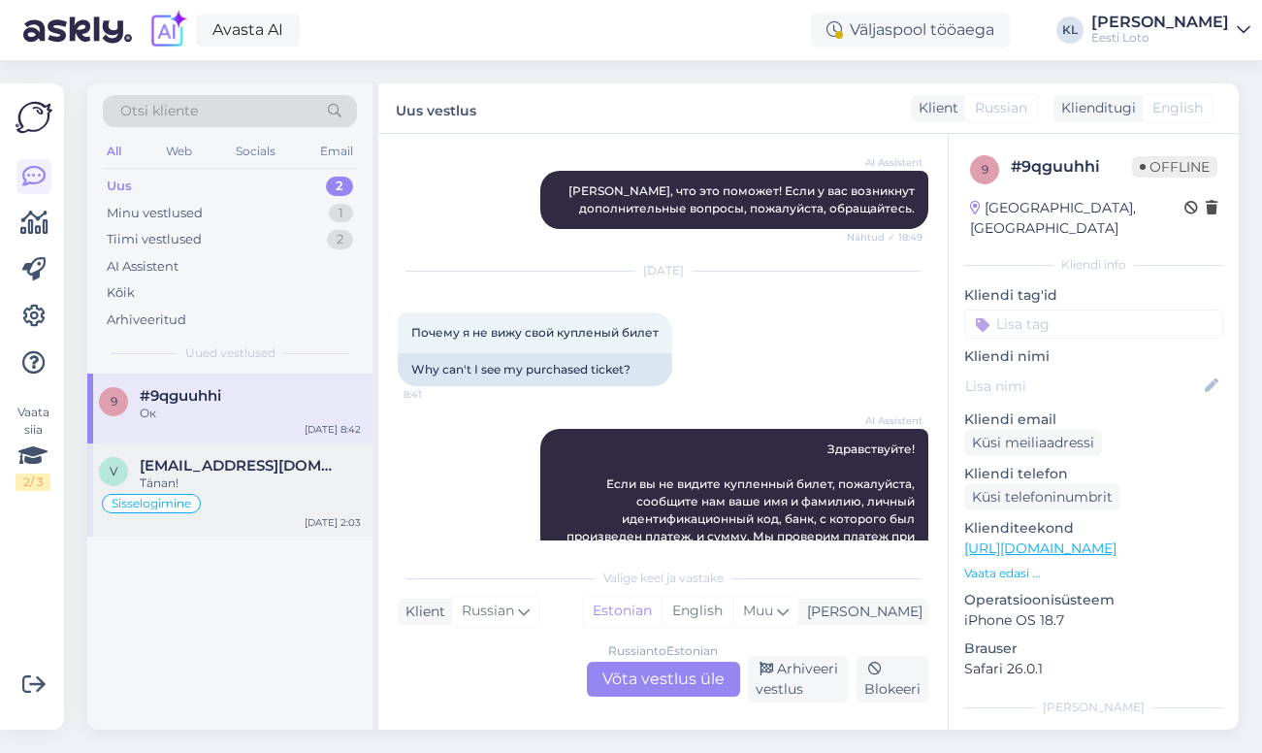
click at [174, 488] on div "Tänan!" at bounding box center [250, 482] width 221 height 17
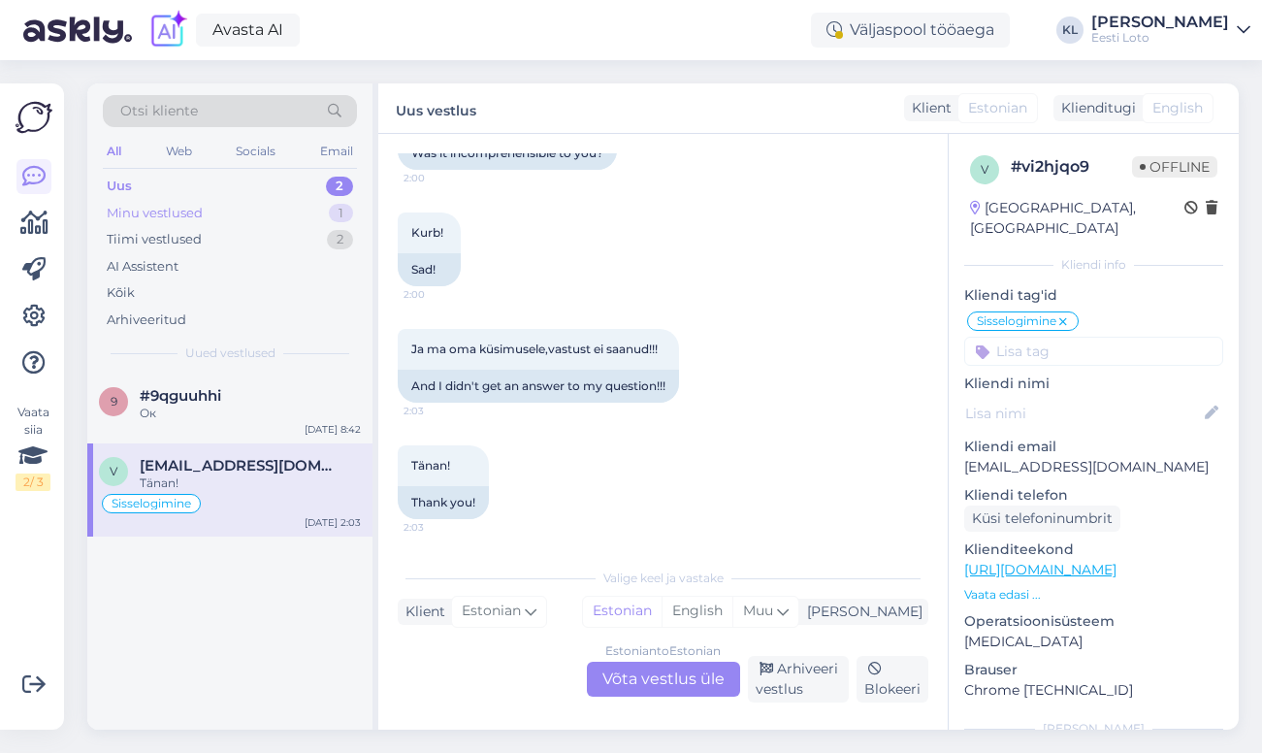
click at [194, 214] on div "Minu vestlused" at bounding box center [155, 213] width 96 height 19
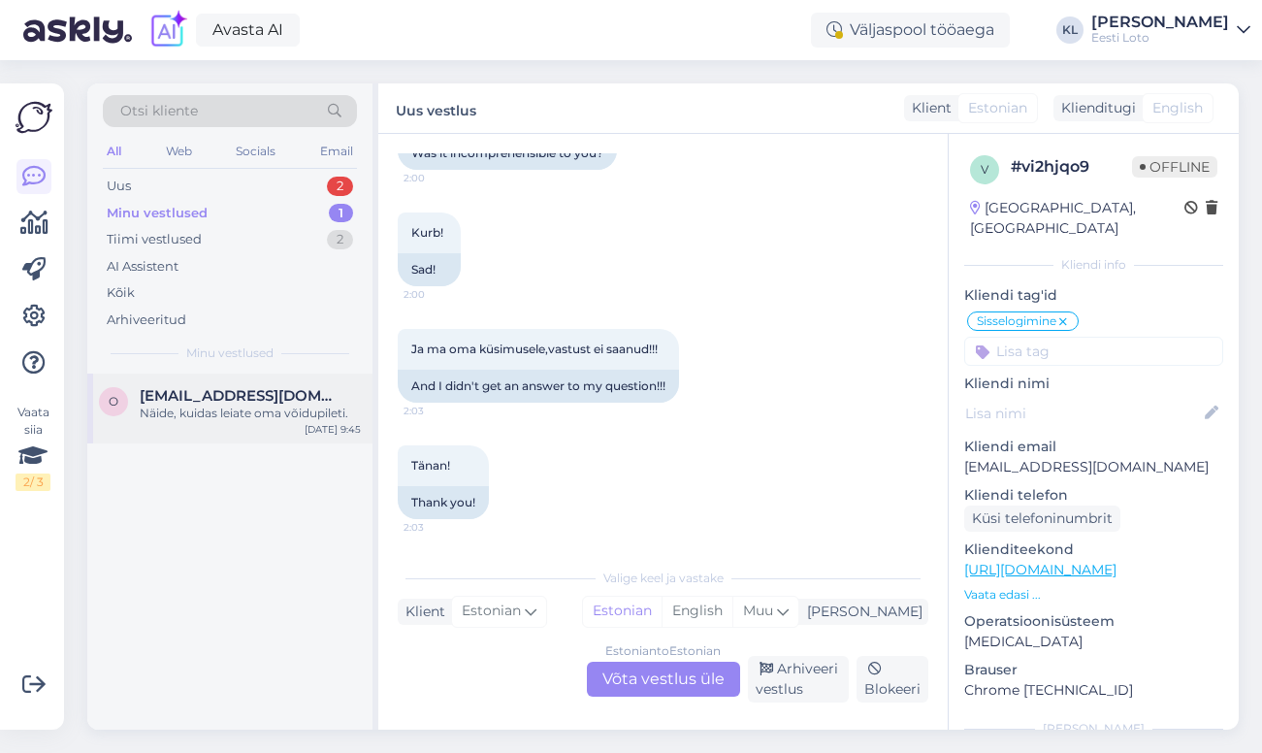
click at [257, 411] on div "Näide, kuidas leiate oma võidupileti." at bounding box center [250, 412] width 221 height 17
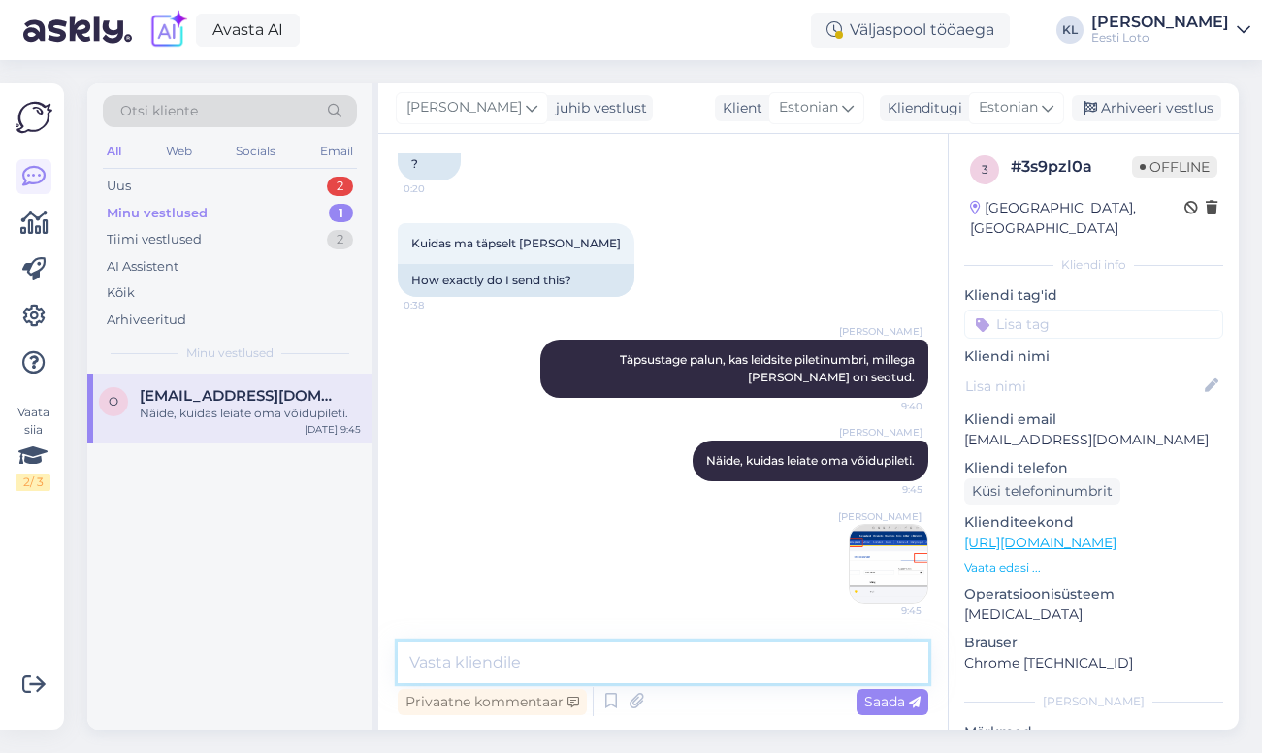
click at [553, 667] on textarea at bounding box center [663, 662] width 531 height 41
paste textarea "[URL][DOMAIN_NAME]"
type textarea "Täpsemalt saate infot siit: [URL][DOMAIN_NAME]"
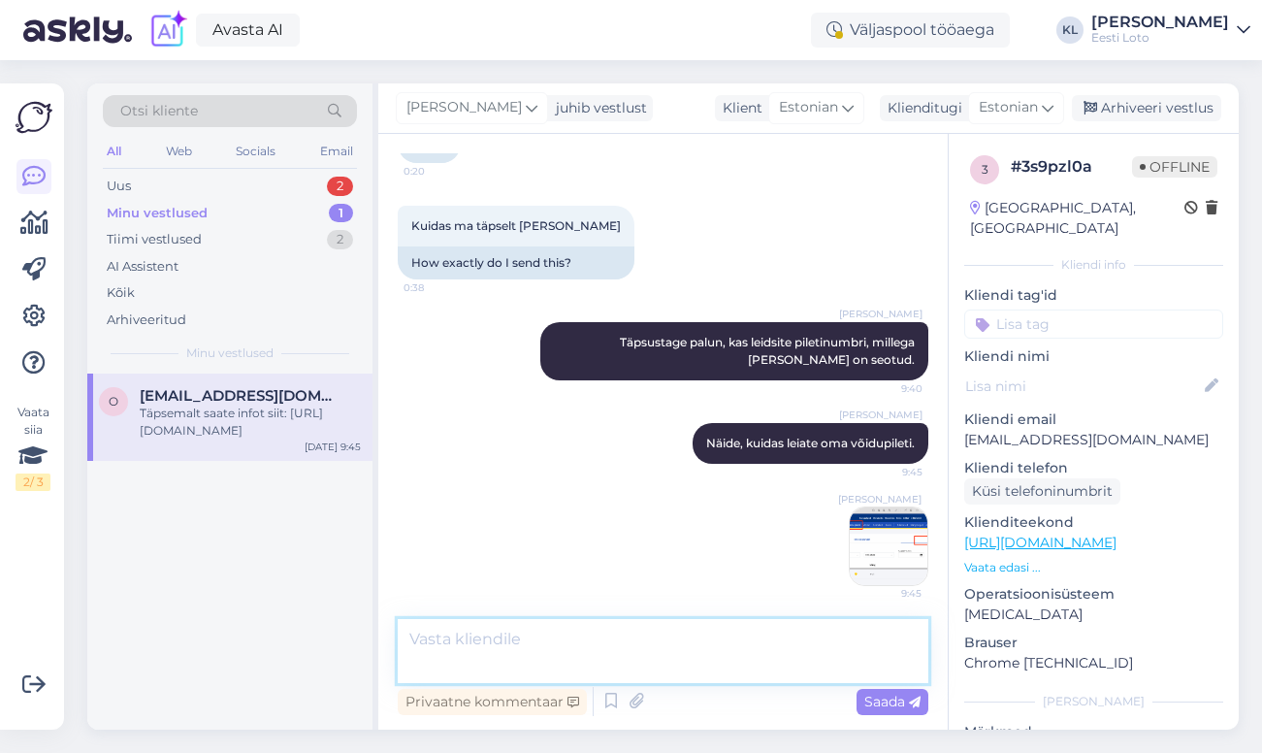
scroll to position [2461, 0]
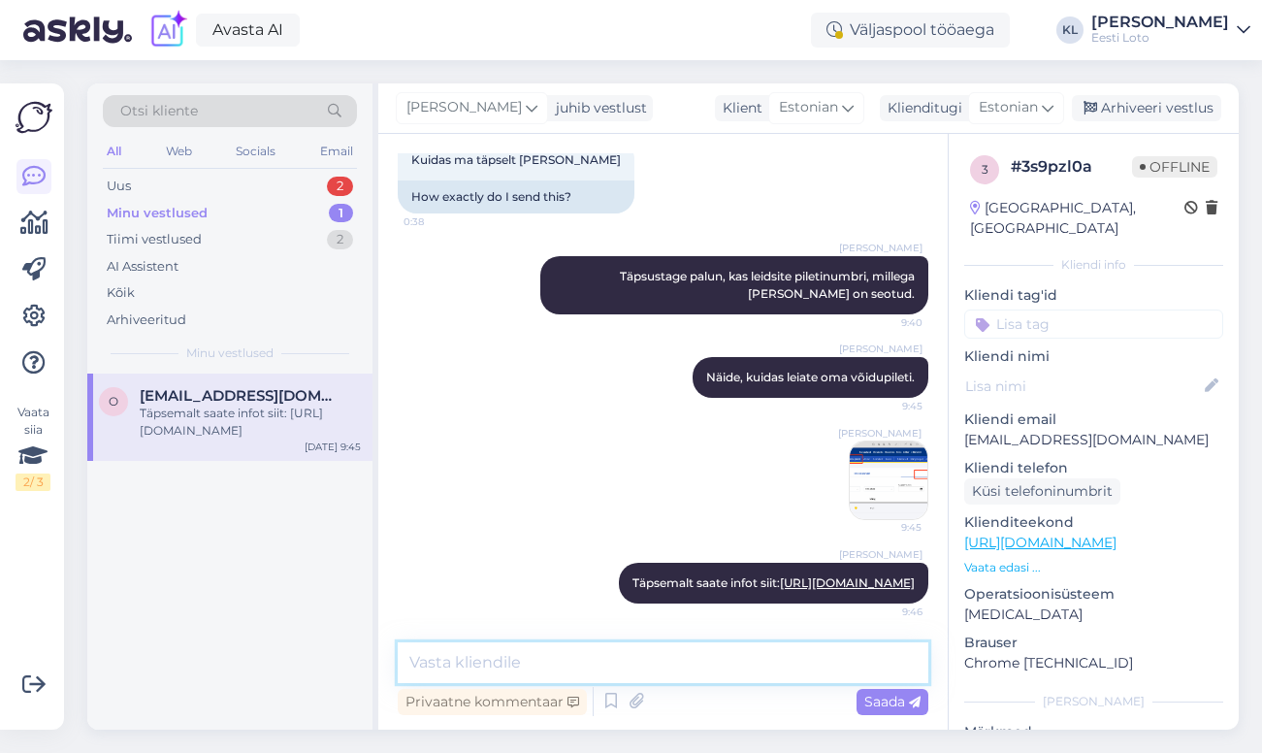
click at [517, 670] on textarea at bounding box center [663, 662] width 531 height 41
paste textarea "[URL][DOMAIN_NAME]"
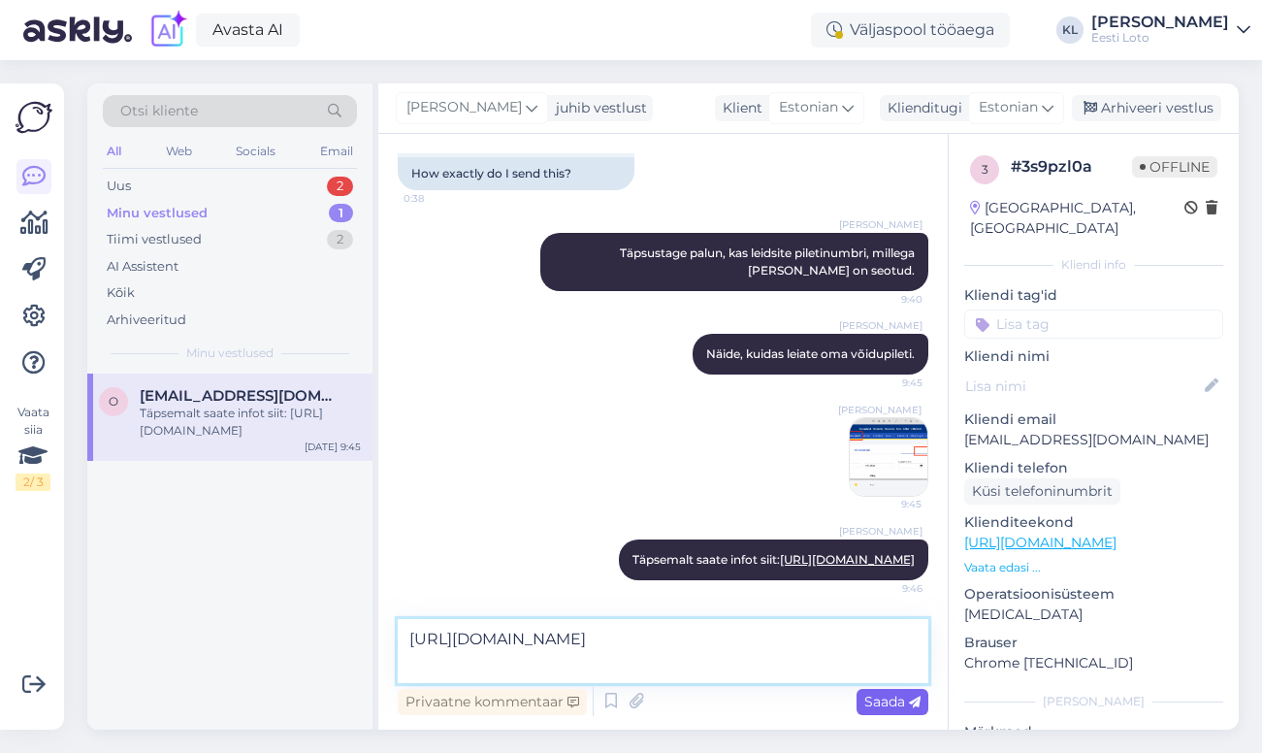
type textarea "[URL][DOMAIN_NAME]"
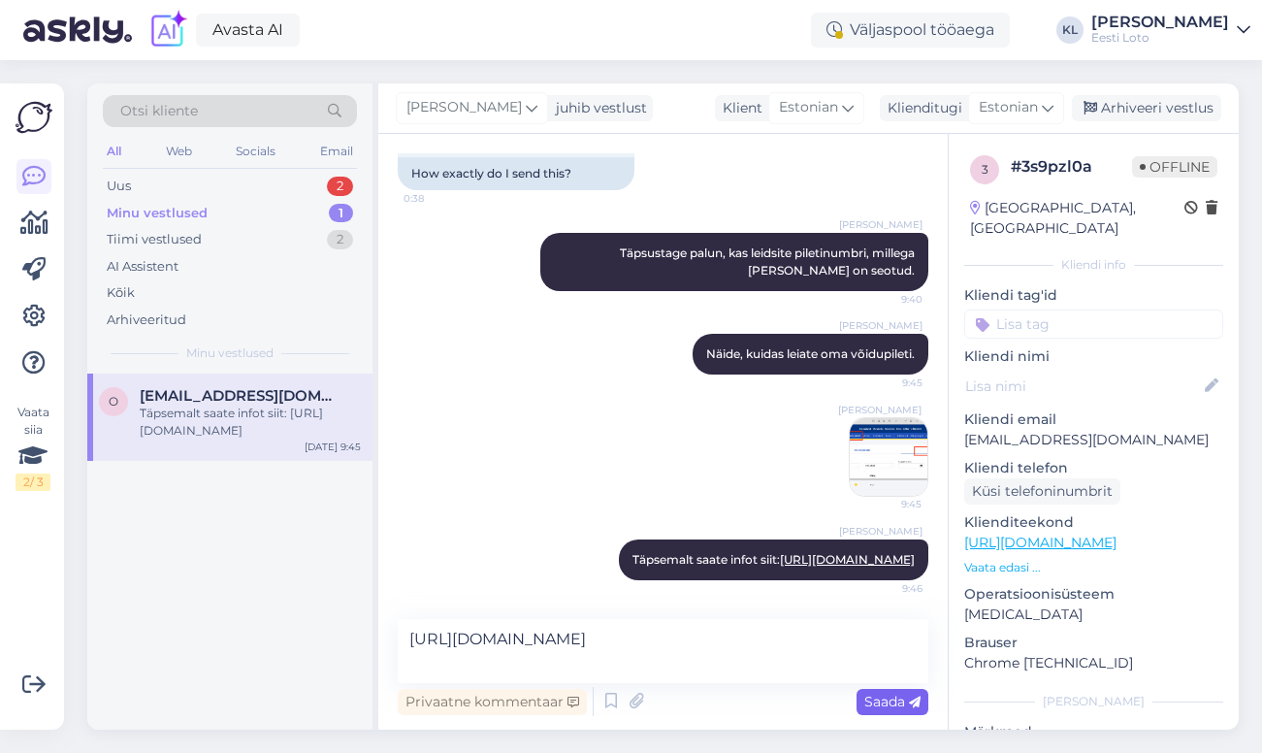
click at [883, 702] on span "Saada" at bounding box center [892, 700] width 56 height 17
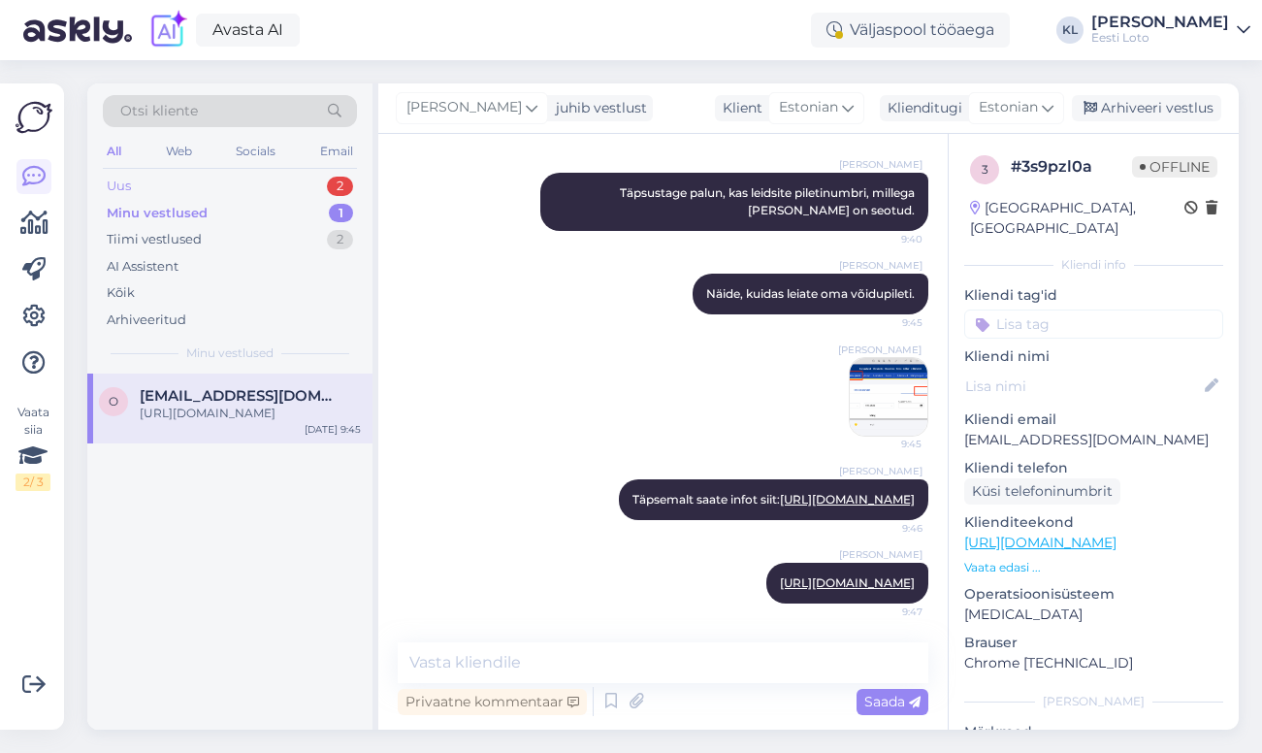
click at [186, 179] on div "Uus 2" at bounding box center [230, 186] width 254 height 27
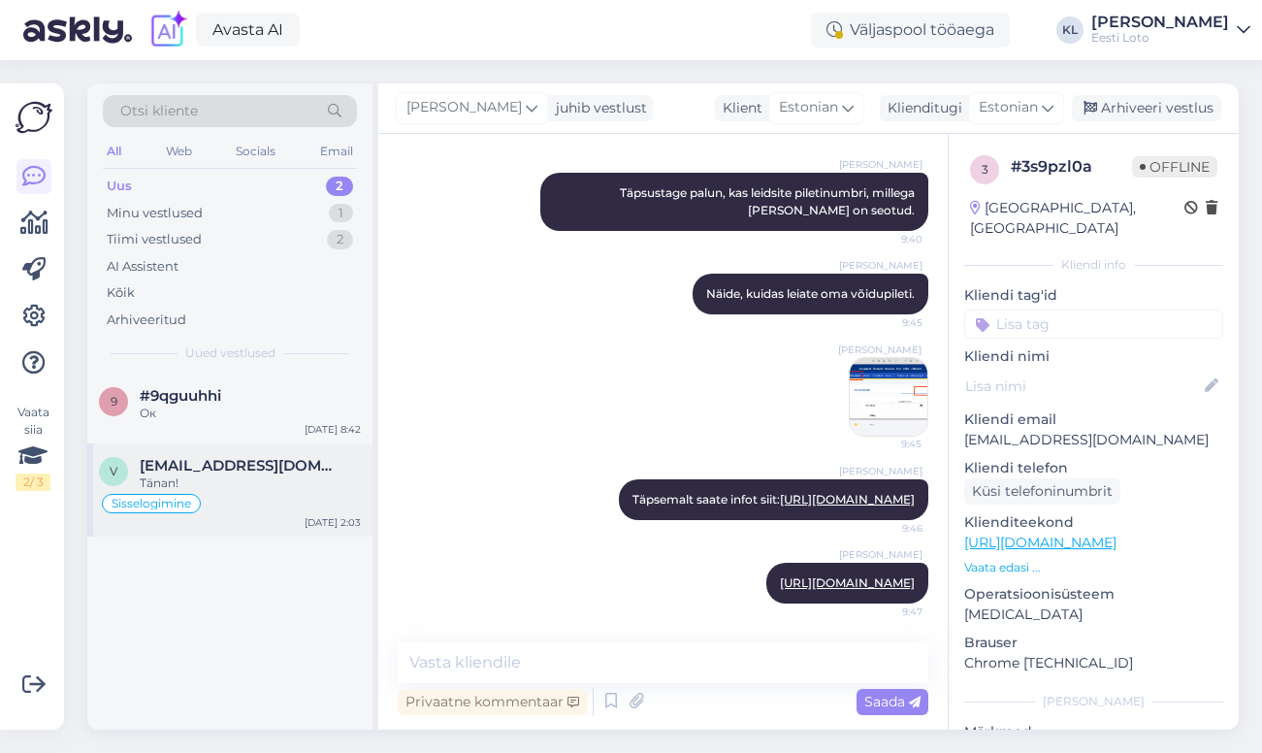
click at [192, 457] on span "[EMAIL_ADDRESS][DOMAIN_NAME]" at bounding box center [241, 465] width 202 height 17
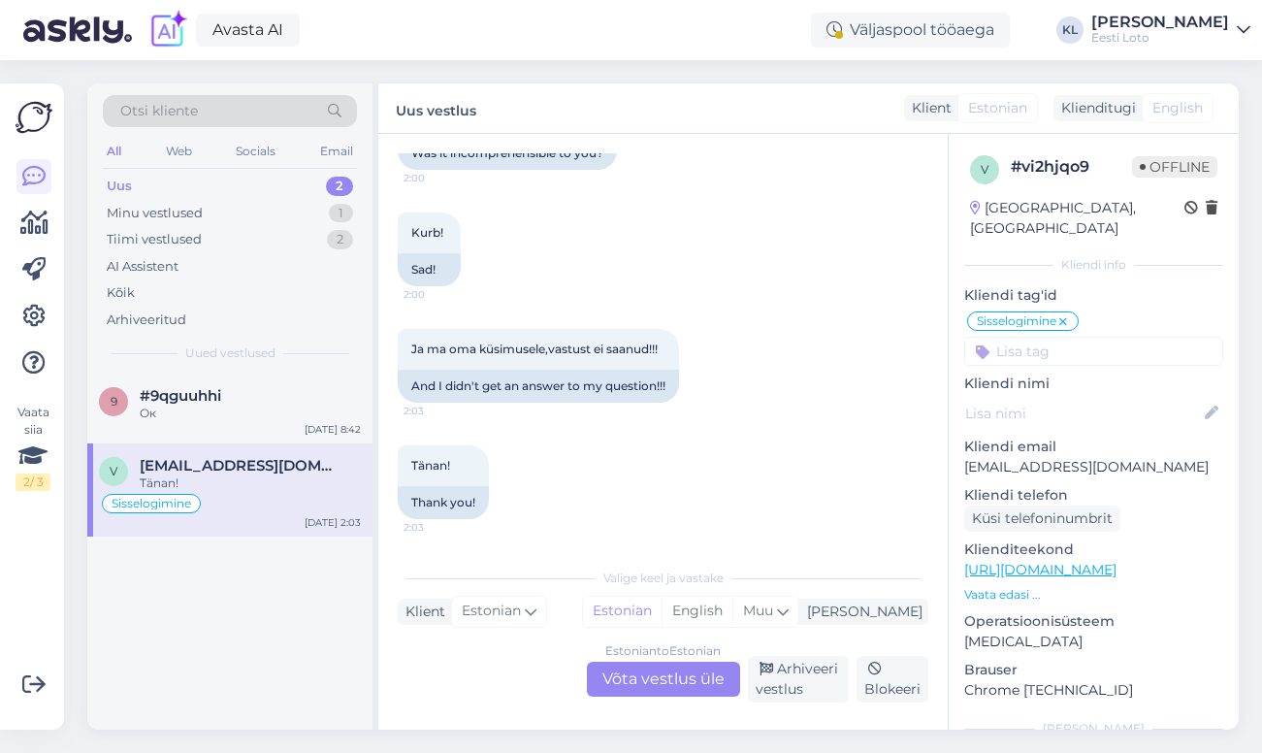
scroll to position [2893, 0]
click at [638, 673] on div "Estonian to Estonian Võta vestlus üle" at bounding box center [663, 678] width 153 height 35
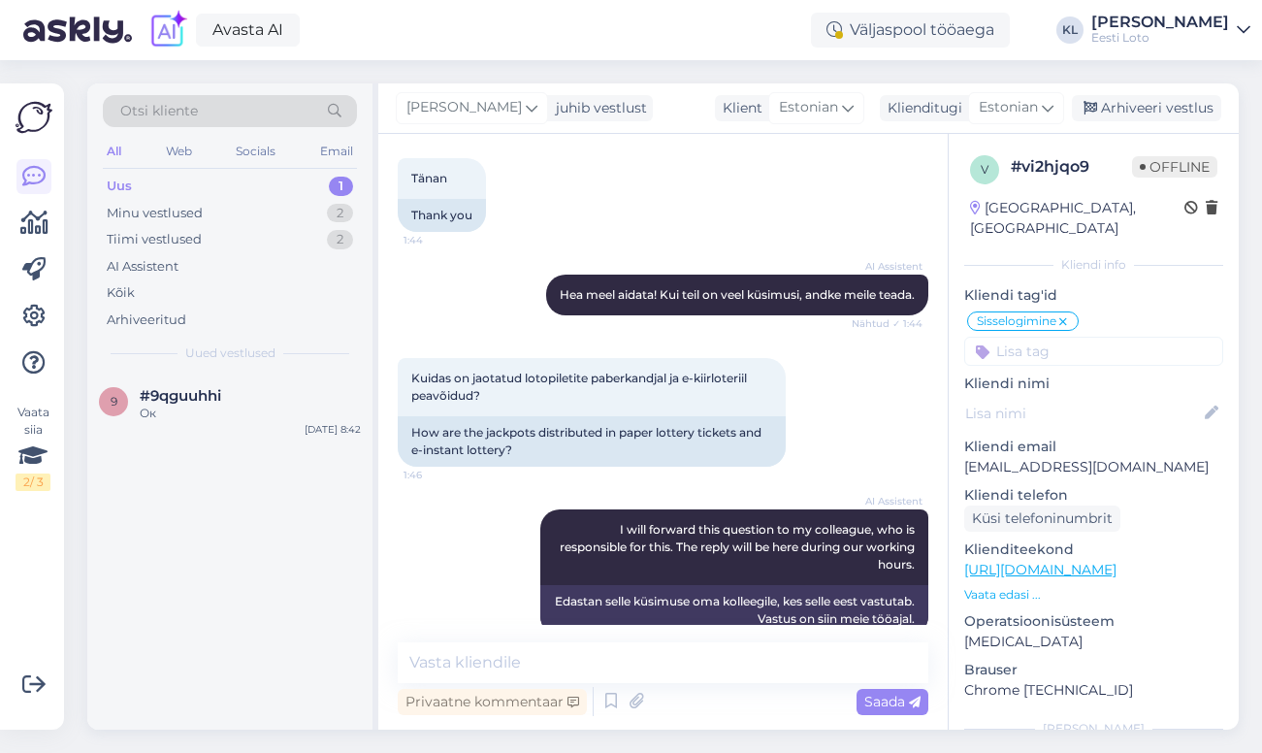
scroll to position [1434, 0]
